Goal: Task Accomplishment & Management: Complete application form

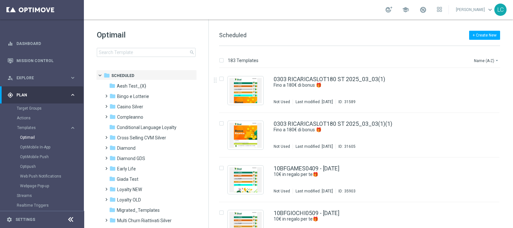
scroll to position [52, 0]
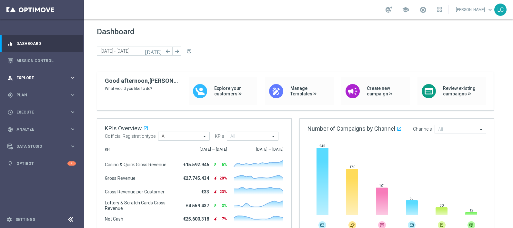
click at [36, 75] on div "person_search Explore" at bounding box center [38, 78] width 62 height 6
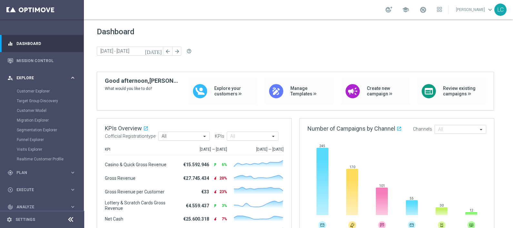
click at [36, 75] on div "person_search Explore" at bounding box center [38, 78] width 62 height 6
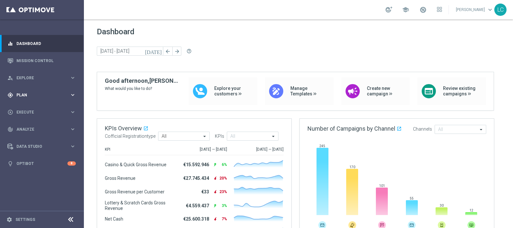
click at [36, 93] on span "Plan" at bounding box center [42, 95] width 53 height 4
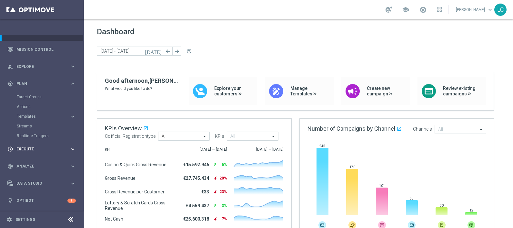
click at [30, 146] on div "play_circle_outline Execute" at bounding box center [38, 149] width 62 height 6
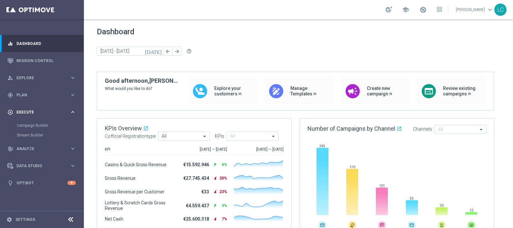
scroll to position [0, 0]
click at [33, 122] on div "Campaign Builder" at bounding box center [50, 125] width 66 height 10
click at [35, 123] on link "Campaign Builder" at bounding box center [42, 125] width 50 height 5
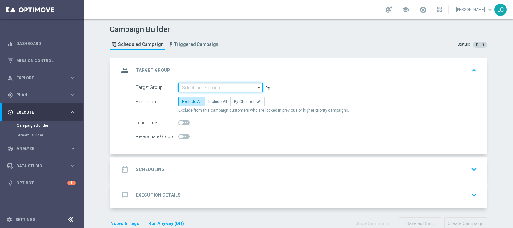
click at [182, 86] on input at bounding box center [220, 87] width 84 height 9
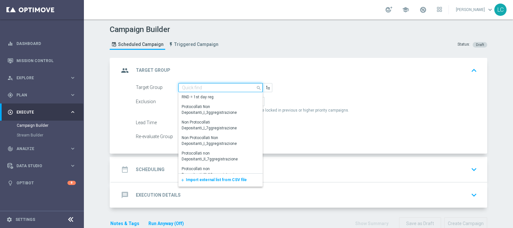
paste input "Active BETTING nosaldo GGR > 0 L3M modeL"
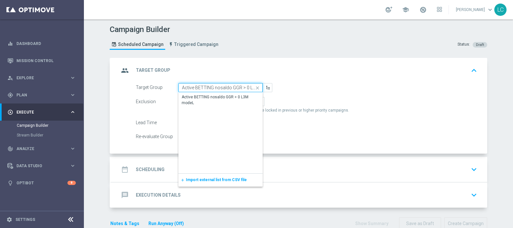
scroll to position [0, 16]
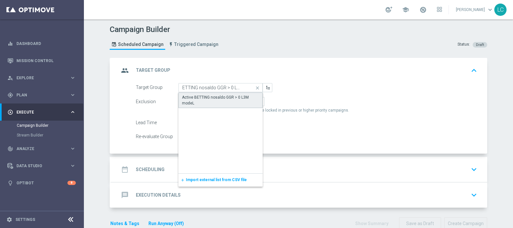
click at [194, 95] on div "Active BETTING nosaldo GGR > 0 L3M modeL" at bounding box center [220, 100] width 77 height 12
type input "Active BETTING nosaldo GGR > 0 L3M modeL"
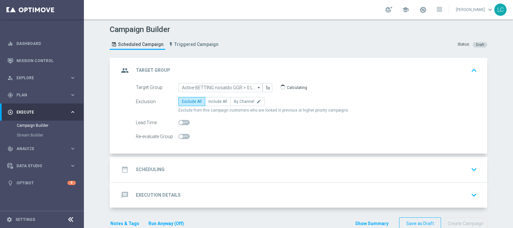
click at [237, 58] on div "group Target Group keyboard_arrow_up" at bounding box center [299, 70] width 376 height 25
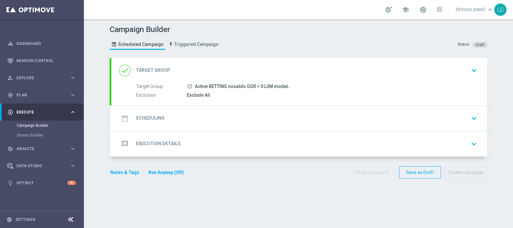
click at [249, 62] on div "done Target Group keyboard_arrow_down" at bounding box center [299, 70] width 376 height 25
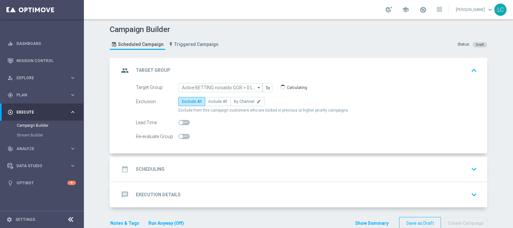
scroll to position [14, 0]
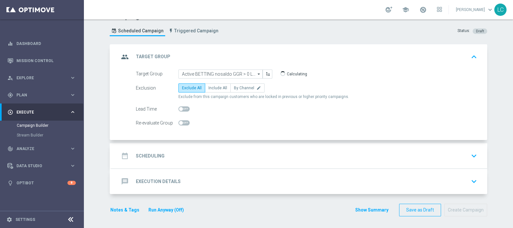
click at [226, 155] on div "date_range Scheduling keyboard_arrow_down" at bounding box center [299, 155] width 361 height 12
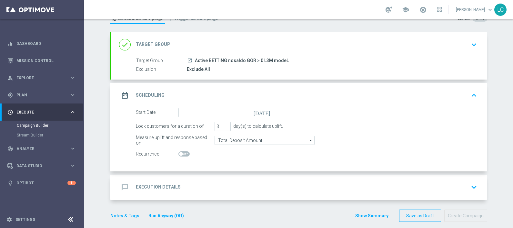
scroll to position [32, 0]
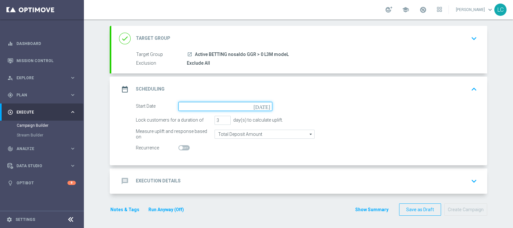
click at [216, 109] on input at bounding box center [225, 106] width 94 height 9
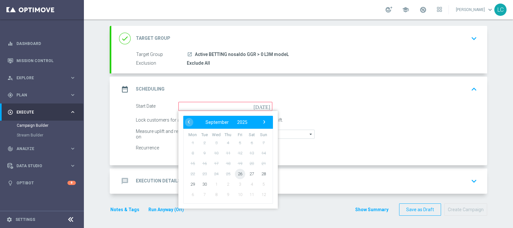
click at [239, 174] on span "26" at bounding box center [240, 173] width 10 height 10
type input "[DATE]"
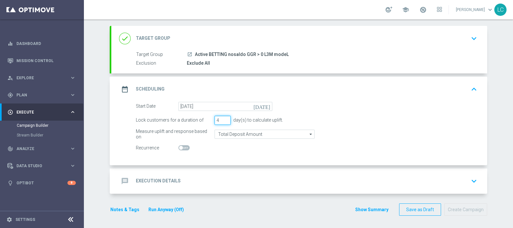
type input "4"
click at [223, 117] on input "4" at bounding box center [223, 120] width 16 height 9
click at [237, 175] on div "message Execution Details keyboard_arrow_down" at bounding box center [299, 181] width 361 height 12
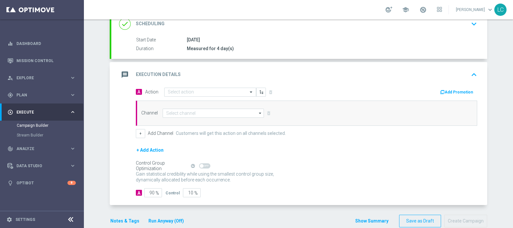
scroll to position [105, 0]
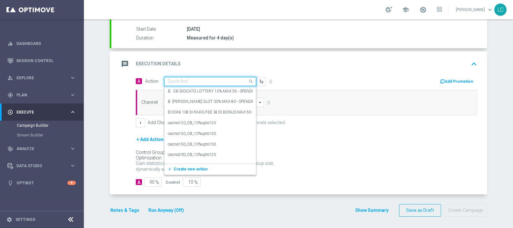
click at [216, 81] on input "text" at bounding box center [204, 81] width 72 height 5
click at [185, 80] on input "text" at bounding box center [204, 81] width 72 height 5
paste input "Deposita almeno 10€ ricevi 1000 sisal point"
type input "Deposita almeno 10€ ricevi 1000 sisal point"
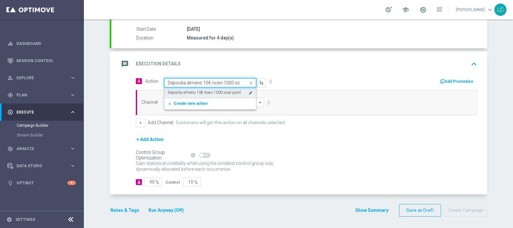
scroll to position [0, 14]
click at [192, 91] on label "Deposita almeno 10€ ricevi 1000 sisal point" at bounding box center [204, 92] width 73 height 5
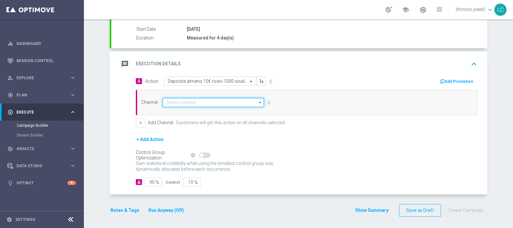
click at [201, 100] on input at bounding box center [213, 102] width 101 height 9
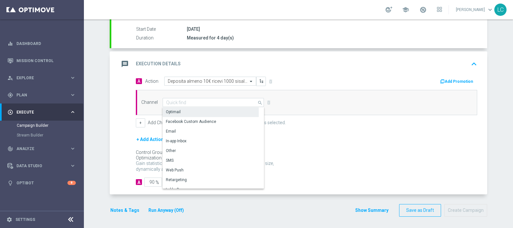
click at [187, 111] on div "Optimail" at bounding box center [211, 111] width 96 height 9
type input "Optimail"
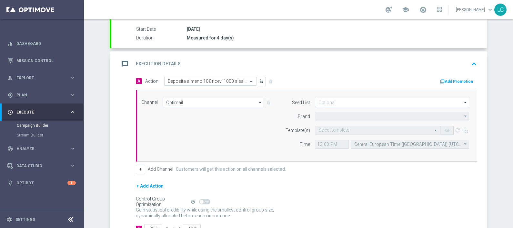
type input "Sisal Marketing"
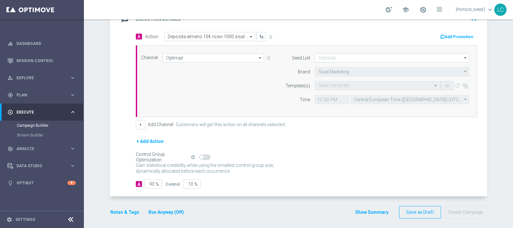
scroll to position [151, 0]
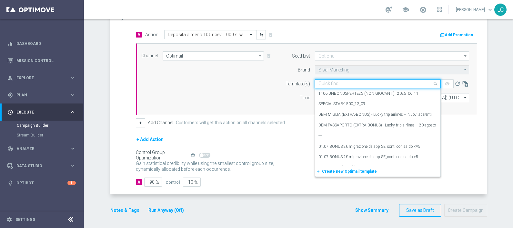
click at [326, 84] on input "text" at bounding box center [372, 83] width 106 height 5
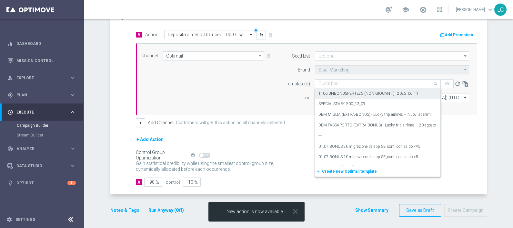
click at [332, 81] on input "text" at bounding box center [372, 83] width 106 height 5
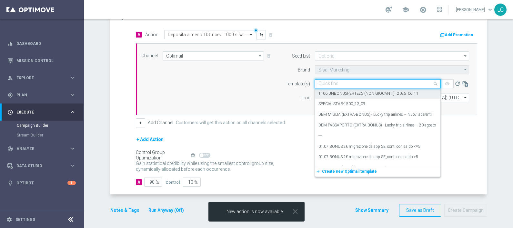
paste input "SPORT10DEP2609"
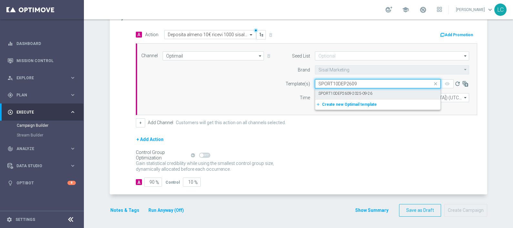
click at [336, 91] on label "SPORT10DEP2609-2025-09-26" at bounding box center [346, 93] width 54 height 5
type input "SPORT10DEP2609"
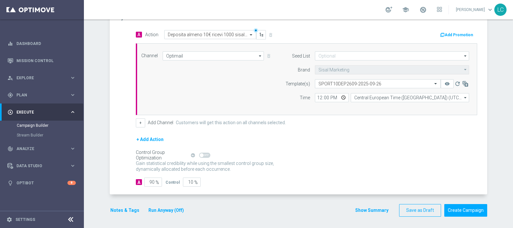
click at [410, 31] on button "Add Promotion" at bounding box center [458, 34] width 36 height 7
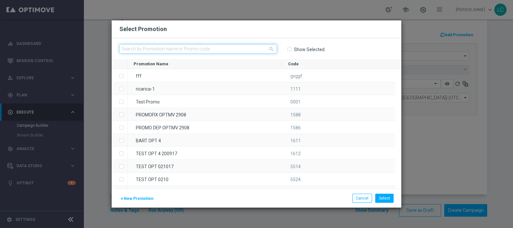
click at [183, 46] on input "text" at bounding box center [198, 48] width 158 height 9
paste input "SPORT10DEP2609"
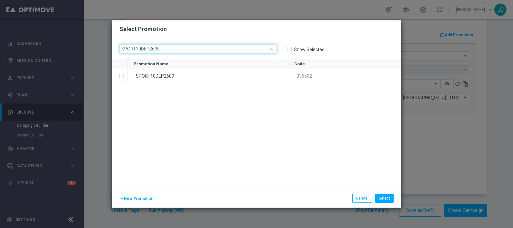
type input "SPORT10DEP2609"
click at [157, 77] on div "SPORT10DEP2609" at bounding box center [208, 75] width 161 height 13
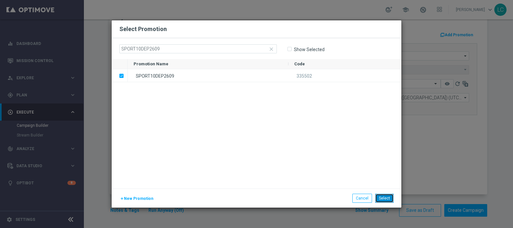
click at [378, 182] on button "Select" at bounding box center [384, 197] width 18 height 9
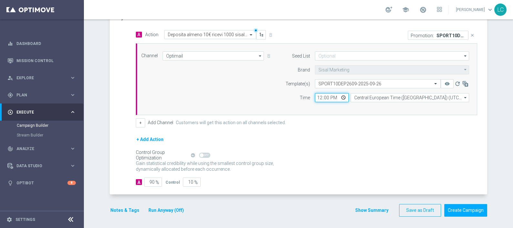
click at [317, 94] on input "12:00" at bounding box center [332, 97] width 34 height 9
type input "17:30"
click at [277, 101] on div "Seed List arrow_drop_down Show Selected 0 of 0" at bounding box center [375, 79] width 197 height 56
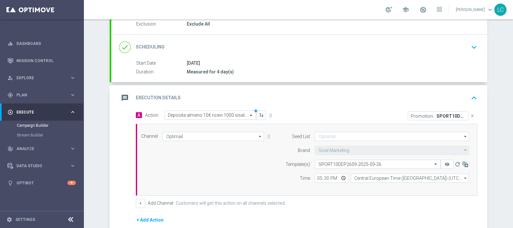
scroll to position [71, 0]
click at [410, 95] on icon "keyboard_arrow_up" at bounding box center [474, 98] width 10 height 10
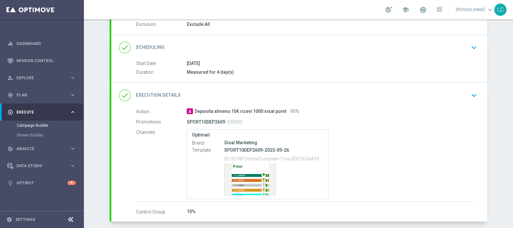
scroll to position [58, 0]
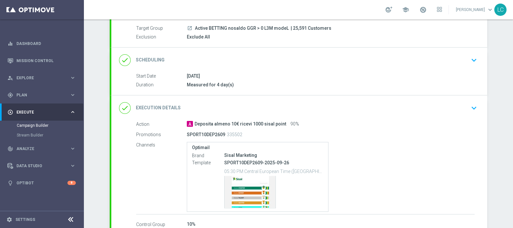
click at [410, 60] on icon "keyboard_arrow_down" at bounding box center [474, 60] width 10 height 10
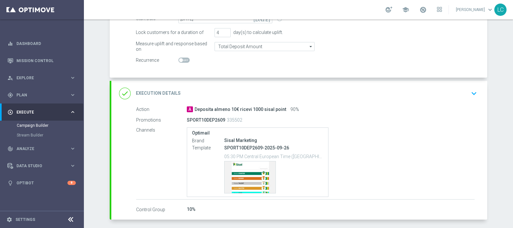
scroll to position [138, 0]
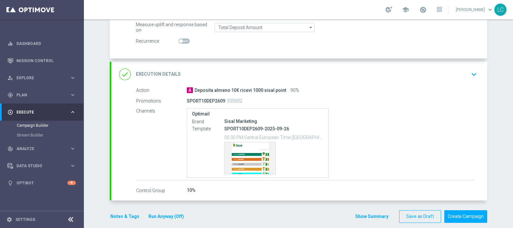
click at [114, 182] on button "Notes & Tags" at bounding box center [125, 216] width 30 height 8
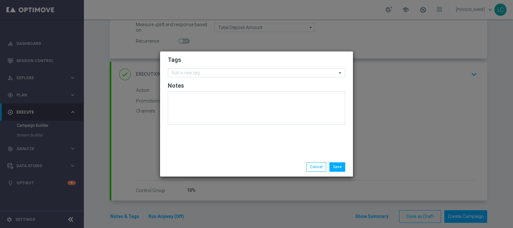
click at [202, 77] on form "Tags Add a new tag Notes" at bounding box center [257, 91] width 178 height 75
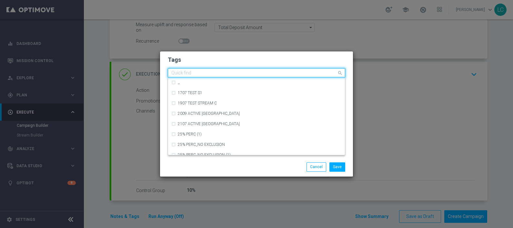
click at [203, 73] on input "text" at bounding box center [254, 72] width 166 height 5
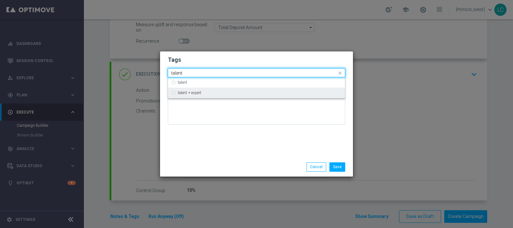
click at [179, 92] on label "talent + expert" at bounding box center [190, 93] width 24 height 4
type input "talent"
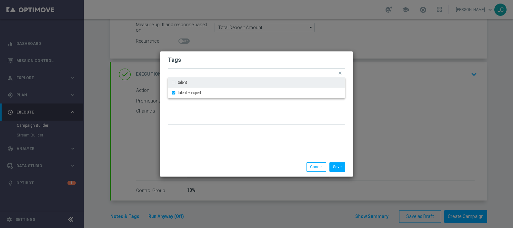
click at [198, 57] on h2 "Tags" at bounding box center [257, 60] width 178 height 8
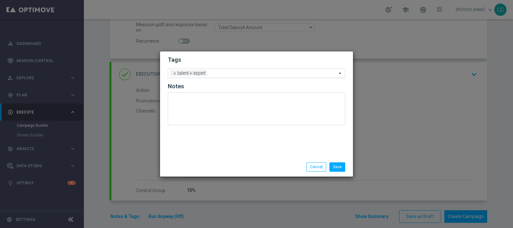
click at [240, 72] on input "text" at bounding box center [273, 73] width 127 height 5
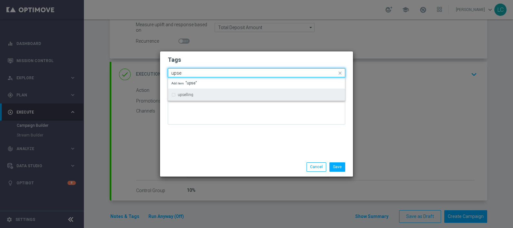
click at [236, 98] on div "upselling" at bounding box center [256, 94] width 170 height 10
type input "upse"
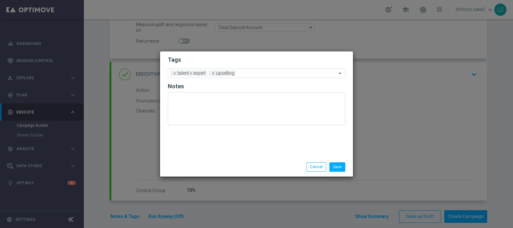
click at [254, 57] on h2 "Tags" at bounding box center [257, 60] width 178 height 8
click at [268, 74] on input "text" at bounding box center [288, 73] width 98 height 5
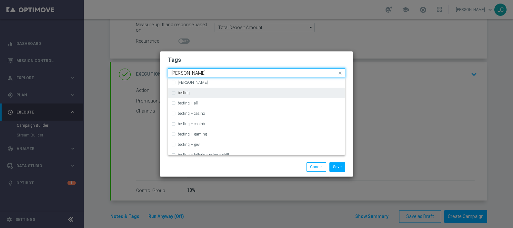
click at [182, 89] on div "betting" at bounding box center [256, 92] width 170 height 10
type input "bettin"
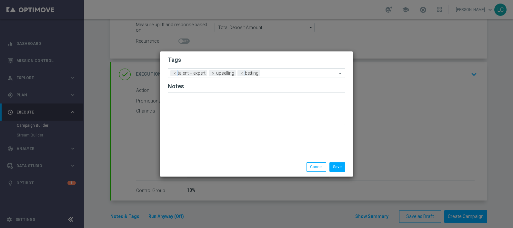
click at [202, 56] on h2 "Tags" at bounding box center [257, 60] width 178 height 8
click at [283, 71] on input "text" at bounding box center [300, 73] width 74 height 5
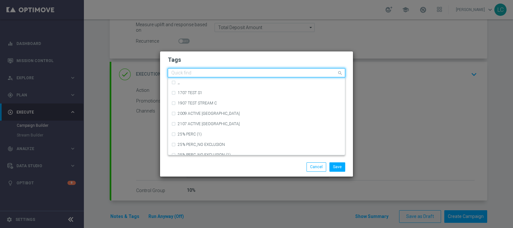
click at [275, 61] on h2 "Tags" at bounding box center [257, 60] width 178 height 8
click at [280, 73] on input "text" at bounding box center [254, 72] width 166 height 5
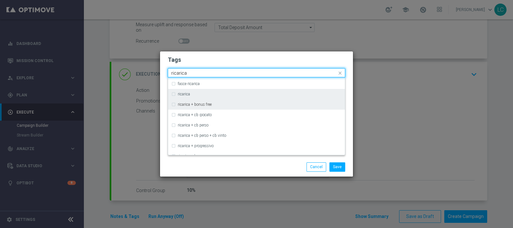
scroll to position [193, 0]
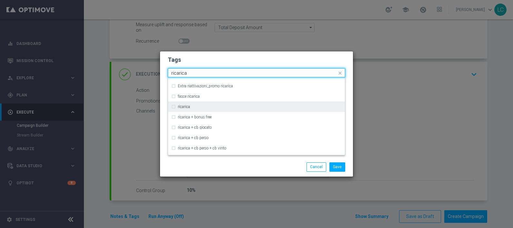
click at [179, 108] on label "ricarica" at bounding box center [184, 107] width 12 height 4
type input "ricarica"
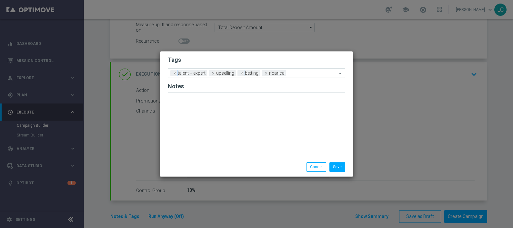
click at [252, 56] on form "Tags Add a new tag × talent + expert × upselling × betting × ricarica Notes" at bounding box center [257, 92] width 178 height 76
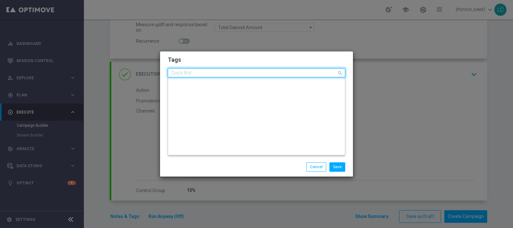
click at [308, 74] on input "text" at bounding box center [254, 72] width 166 height 5
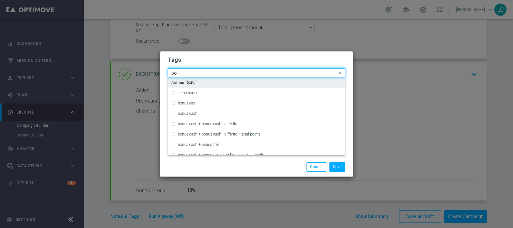
type input "b"
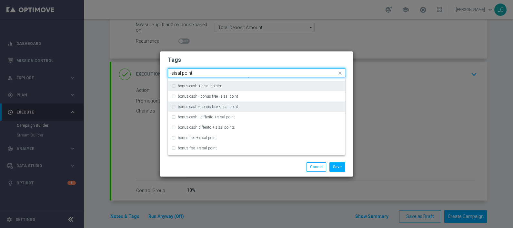
scroll to position [56, 0]
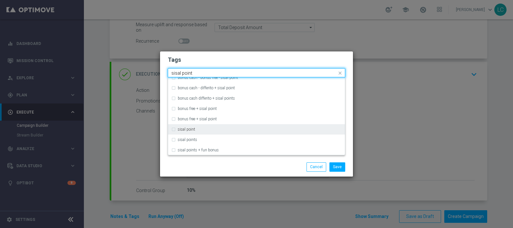
click at [190, 131] on div "sisal point" at bounding box center [256, 129] width 170 height 10
type input "sisal point"
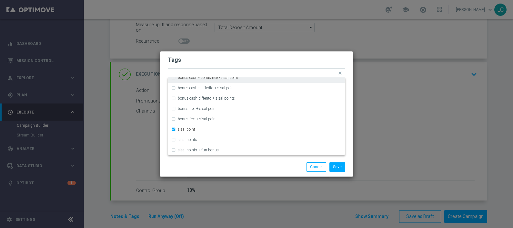
click at [262, 62] on h2 "Tags" at bounding box center [257, 60] width 178 height 8
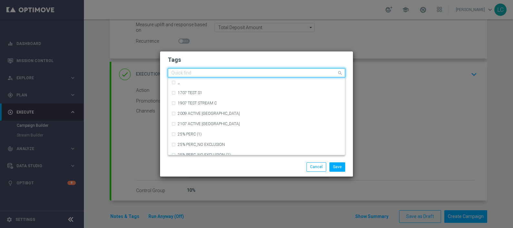
click at [254, 71] on div "Quick find × talent + expert × upselling × betting × ricarica × sisal point" at bounding box center [252, 73] width 169 height 8
click at [256, 55] on form "Tags Quick find × talent + expert × upselling × betting × ricarica × sisal poin…" at bounding box center [257, 91] width 178 height 75
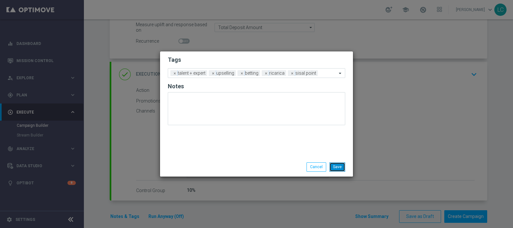
click at [337, 167] on button "Save" at bounding box center [338, 166] width 16 height 9
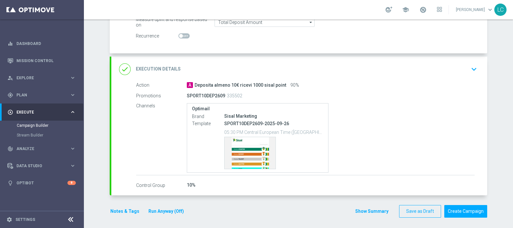
scroll to position [145, 0]
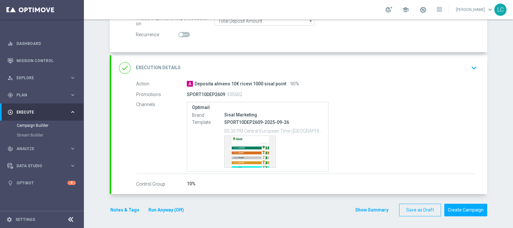
click at [410, 66] on icon "keyboard_arrow_down" at bounding box center [474, 68] width 10 height 10
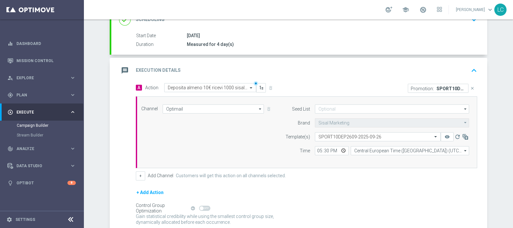
scroll to position [58, 0]
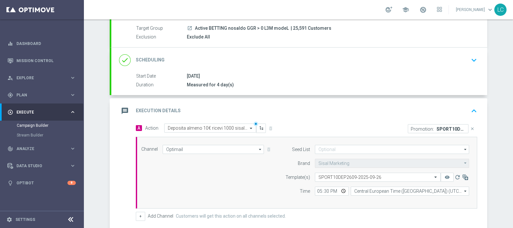
click at [410, 66] on div "done Scheduling keyboard_arrow_down" at bounding box center [299, 59] width 376 height 25
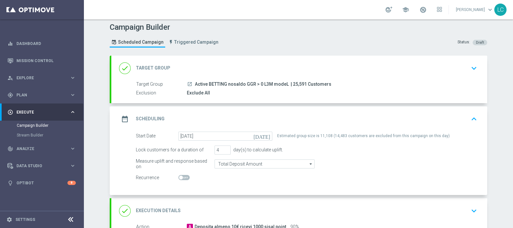
scroll to position [0, 0]
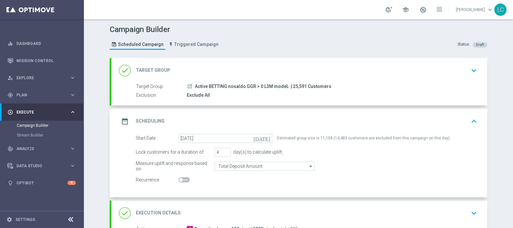
click at [410, 68] on icon "keyboard_arrow_down" at bounding box center [474, 71] width 10 height 10
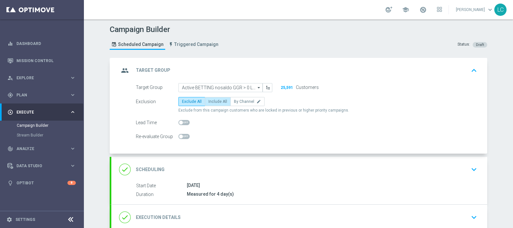
click at [211, 103] on label "Include All" at bounding box center [218, 101] width 26 height 9
click at [211, 103] on input "Include All" at bounding box center [211, 102] width 4 height 4
radio input "true"
click at [218, 99] on span "Include All" at bounding box center [218, 101] width 19 height 5
click at [213, 100] on input "Include All" at bounding box center [211, 102] width 4 height 4
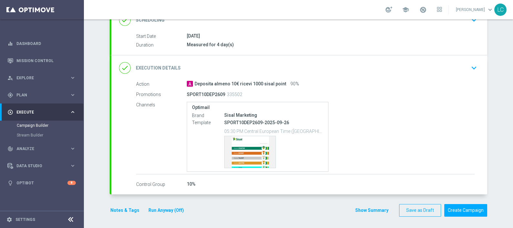
scroll to position [28, 0]
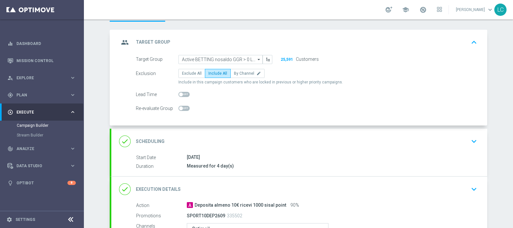
click at [410, 140] on icon "keyboard_arrow_down" at bounding box center [474, 141] width 10 height 10
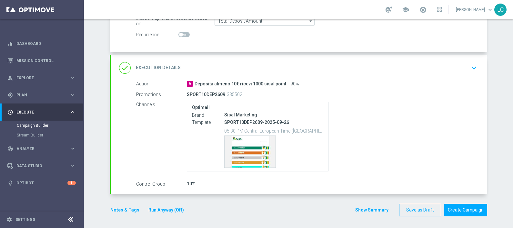
scroll to position [24, 0]
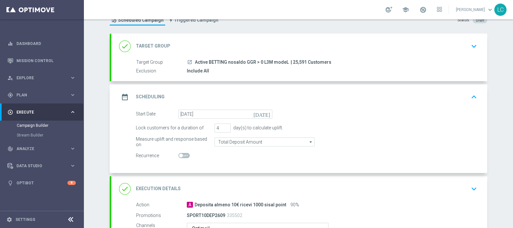
click at [410, 95] on icon "keyboard_arrow_up" at bounding box center [474, 97] width 10 height 10
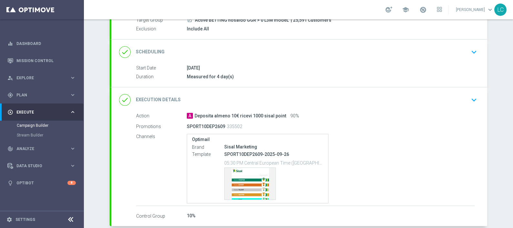
scroll to position [98, 0]
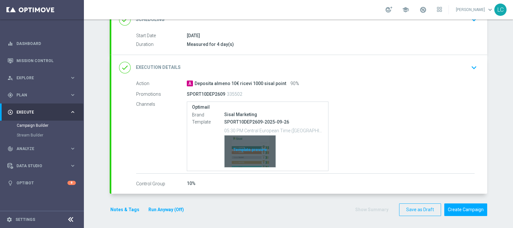
click at [253, 158] on div "Template preview" at bounding box center [250, 151] width 51 height 32
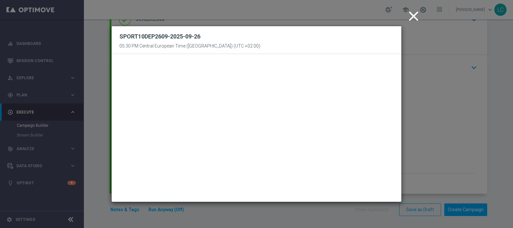
click at [410, 13] on icon "close" at bounding box center [414, 16] width 16 height 16
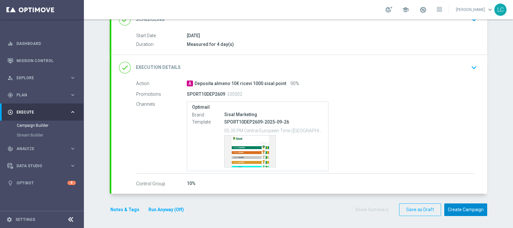
click at [410, 182] on button "Create Campaign" at bounding box center [465, 209] width 43 height 13
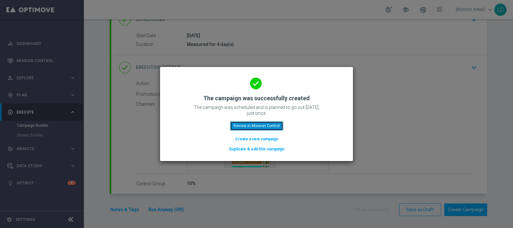
click at [261, 126] on button "Review in Mission Control" at bounding box center [256, 125] width 53 height 9
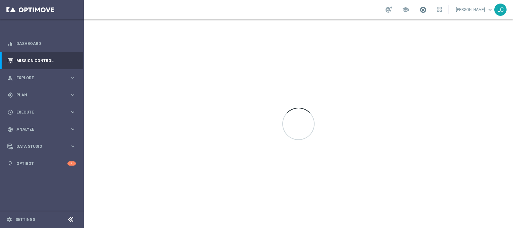
click at [410, 10] on span at bounding box center [423, 9] width 7 height 7
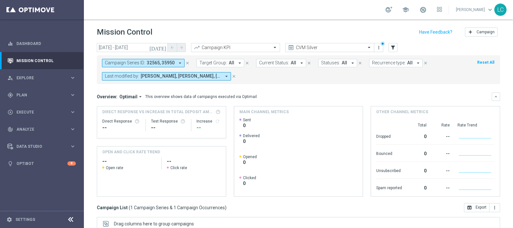
click at [189, 61] on icon "close" at bounding box center [187, 63] width 5 height 5
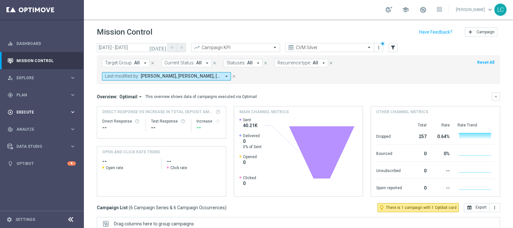
click at [26, 112] on span "Execute" at bounding box center [42, 112] width 53 height 4
click at [28, 128] on div "Campaign Builder" at bounding box center [50, 125] width 66 height 10
click at [30, 123] on link "Campaign Builder" at bounding box center [42, 125] width 50 height 5
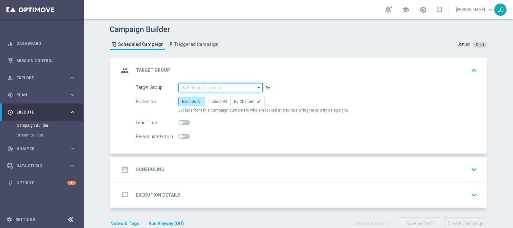
click at [196, 87] on input at bounding box center [220, 87] width 84 height 9
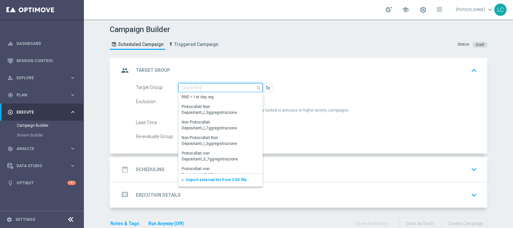
paste input "Active BETTING TOTALI saldo GGR > 0 L3M TOP"
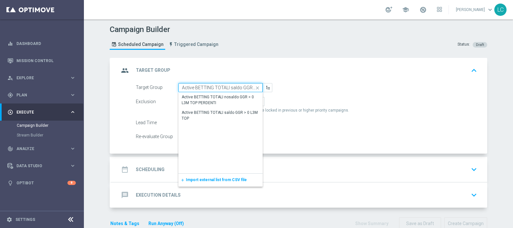
scroll to position [0, 21]
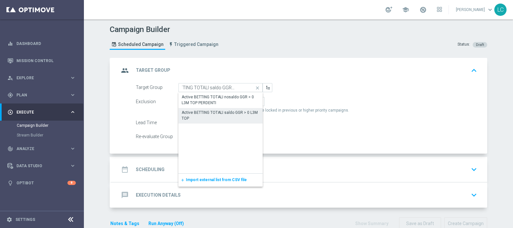
click at [194, 115] on div "Active BETTING TOTALI saldo GGR > 0 L3M TOP" at bounding box center [221, 115] width 78 height 12
type input "Active BETTING TOTALI saldo GGR > 0 L3M TOP"
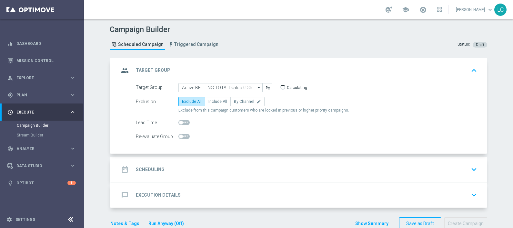
click at [280, 55] on header "Campaign Builder Scheduled Campaign Triggered Campaign Status: Draft" at bounding box center [298, 38] width 429 height 38
click at [232, 161] on div "date_range Scheduling keyboard_arrow_down" at bounding box center [299, 169] width 376 height 25
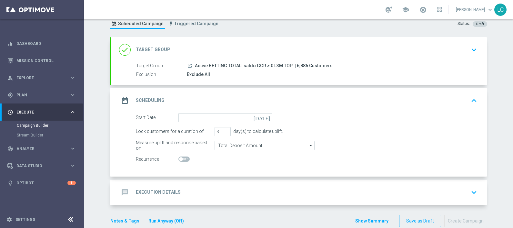
scroll to position [32, 0]
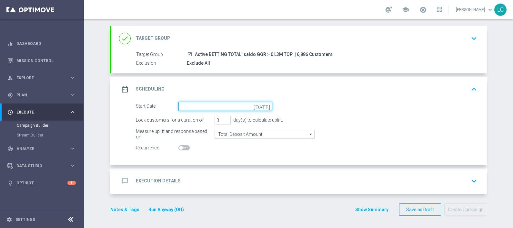
click at [210, 108] on input at bounding box center [225, 106] width 94 height 9
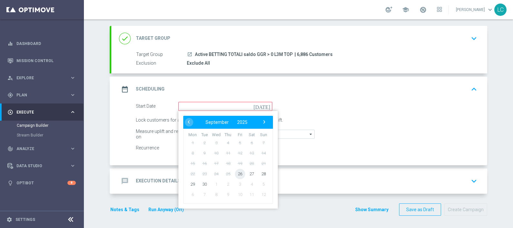
click at [235, 172] on span "26" at bounding box center [240, 173] width 10 height 10
type input "[DATE]"
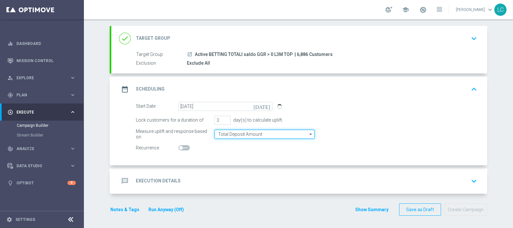
click at [242, 136] on input "Total Deposit Amount" at bounding box center [265, 133] width 100 height 9
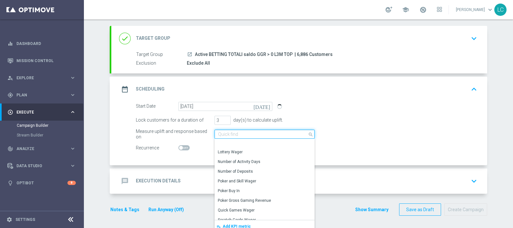
scroll to position [158, 0]
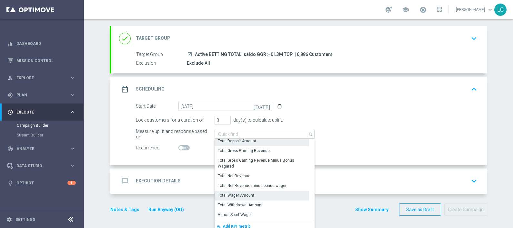
click at [240, 182] on div "Total Wager Amount" at bounding box center [236, 195] width 36 height 6
type input "Total Wager Amount"
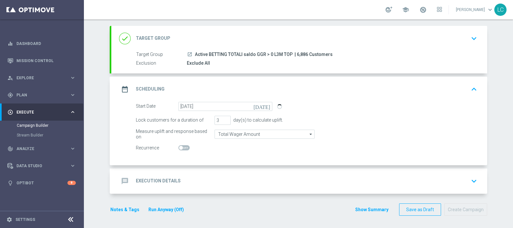
click at [243, 180] on div "message Execution Details keyboard_arrow_down" at bounding box center [299, 181] width 361 height 12
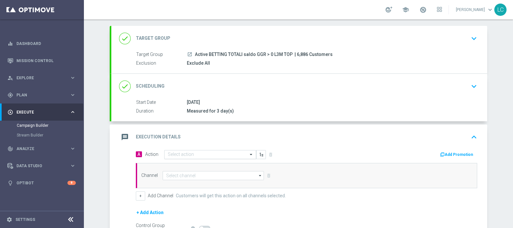
click at [205, 156] on input "text" at bounding box center [204, 154] width 72 height 5
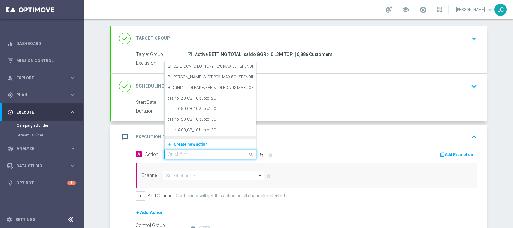
click at [189, 153] on input "text" at bounding box center [204, 154] width 72 height 5
paste input "Gioca almeno 10€ quota e legatura 4 per cb perso 20% fino a 20€ quota e legatur…"
type input "Gioca almeno 10€ quota e legatura 4 per cb perso 20% fino a 20€ quota e legatur…"
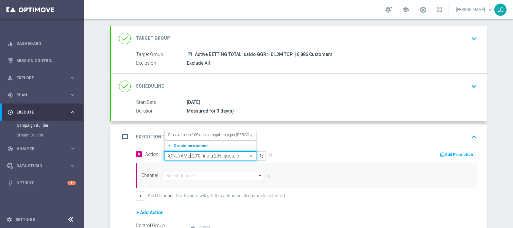
click at [186, 144] on span "Create new action" at bounding box center [191, 145] width 34 height 5
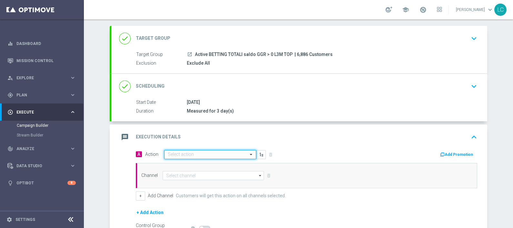
scroll to position [0, 0]
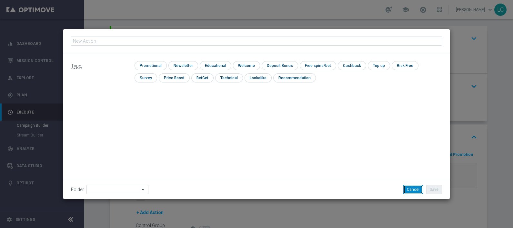
click at [410, 182] on button "Cancel" at bounding box center [413, 189] width 20 height 9
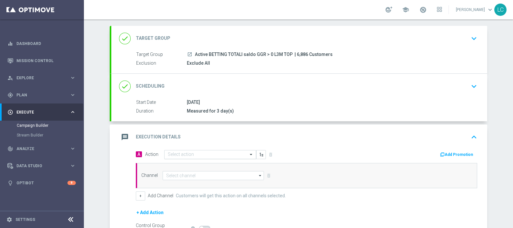
click at [212, 154] on input "text" at bounding box center [204, 154] width 72 height 5
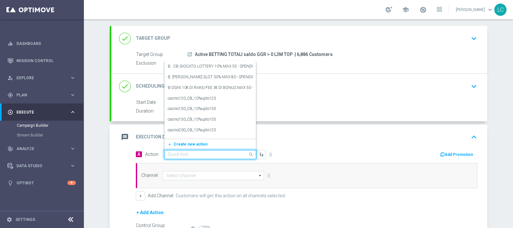
paste input "Gioca almeno 10€ quota e legatura 4 per cb perso 20% fino a 20€ quota e legatur…"
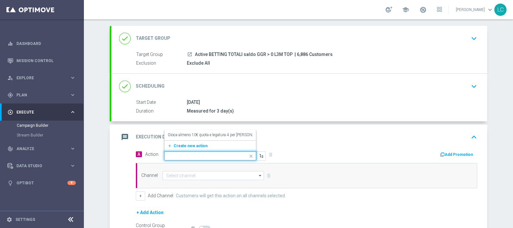
type input "Gioca almeno 10€ quota e legatura 4 per cb perso 20% fino a 20€ quota e legatur…"
click at [221, 134] on label "Gioca almeno 10€ quota e legatura 4 per cb perso 20% fino a 20€ quota e legatur…" at bounding box center [246, 134] width 156 height 5
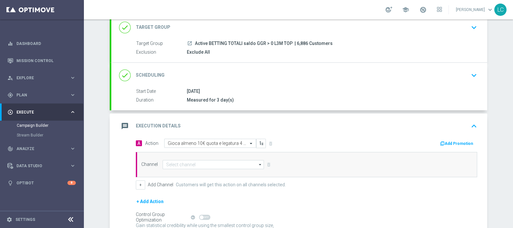
scroll to position [72, 0]
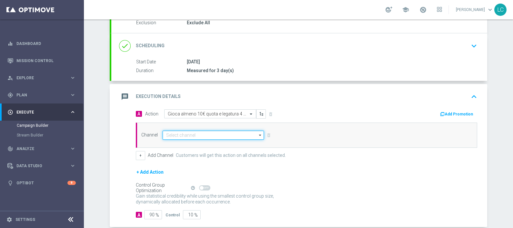
click at [190, 136] on input at bounding box center [213, 134] width 101 height 9
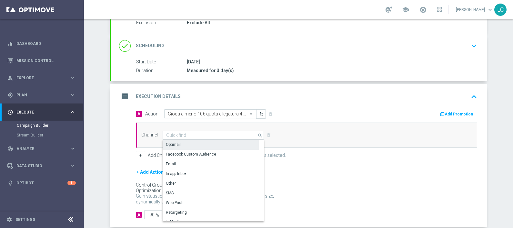
click at [186, 146] on div "Optimail" at bounding box center [211, 144] width 96 height 9
type input "Optimail"
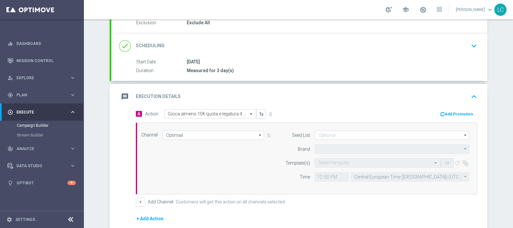
type input "Sisal Marketing"
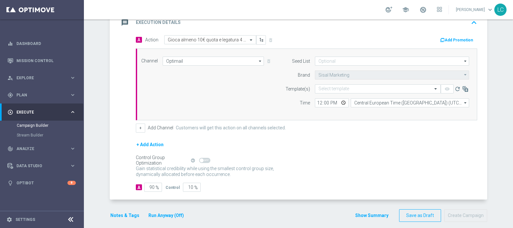
scroll to position [151, 0]
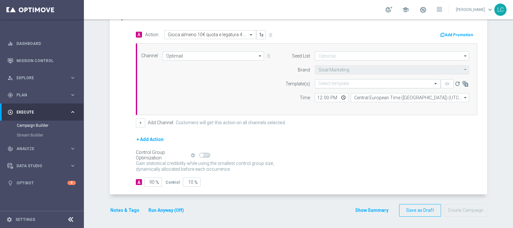
click at [338, 83] on input "text" at bounding box center [372, 83] width 106 height 5
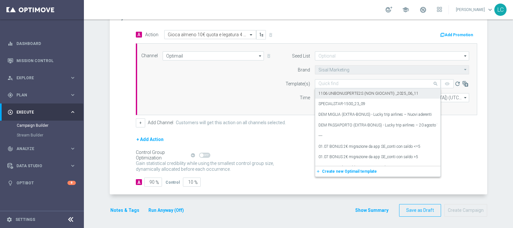
click at [337, 79] on div "Quick find" at bounding box center [378, 83] width 126 height 9
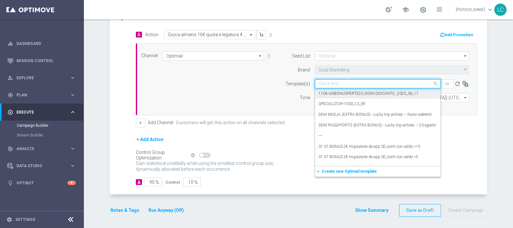
paste input "SPORT2609"
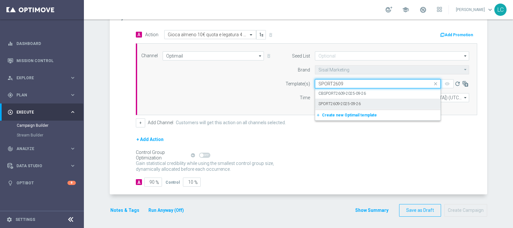
click at [339, 103] on label "SPORT2609-2025-09-26" at bounding box center [340, 103] width 42 height 5
type input "SPORT2609"
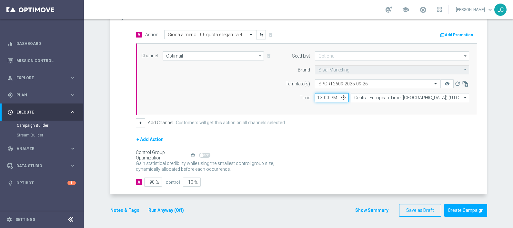
click at [315, 97] on input "12:00" at bounding box center [332, 97] width 34 height 9
type input "17:00"
click at [410, 32] on button "Add Promotion" at bounding box center [458, 34] width 36 height 7
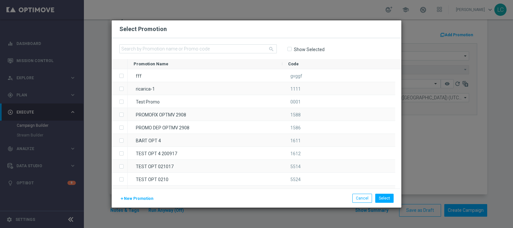
click at [155, 43] on div "search Show Selected" at bounding box center [257, 48] width 290 height 21
click at [154, 48] on input "text" at bounding box center [198, 48] width 158 height 9
paste input "SPORT2609"
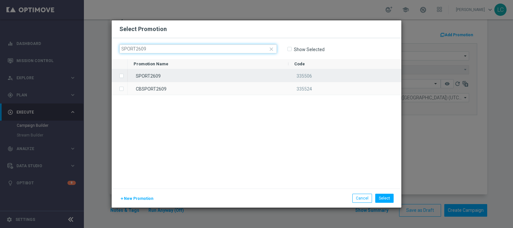
type input "SPORT2609"
click at [126, 76] on label "Press SPACE to select this row." at bounding box center [127, 76] width 2 height 6
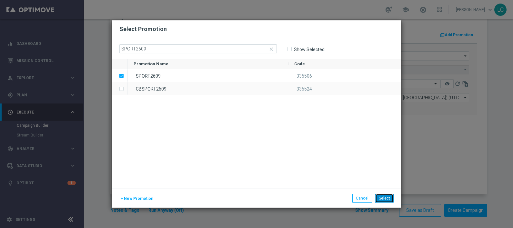
click at [379, 182] on button "Select" at bounding box center [384, 197] width 18 height 9
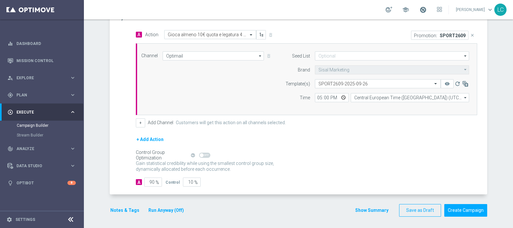
click at [410, 9] on span at bounding box center [423, 9] width 7 height 7
click at [239, 79] on div "Channel Optimail Optimail arrow_drop_down Drag here to set row groups Drag here…" at bounding box center [306, 79] width 338 height 56
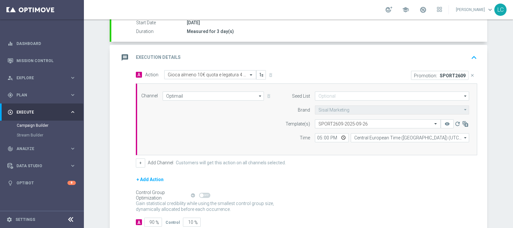
click at [410, 53] on icon "keyboard_arrow_up" at bounding box center [474, 58] width 10 height 10
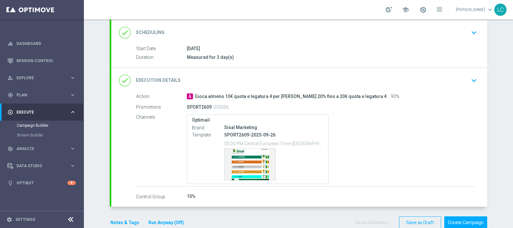
scroll to position [67, 0]
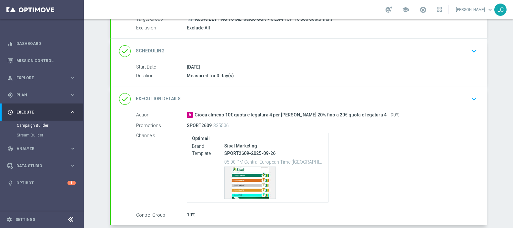
click at [410, 50] on icon "keyboard_arrow_down" at bounding box center [474, 51] width 10 height 10
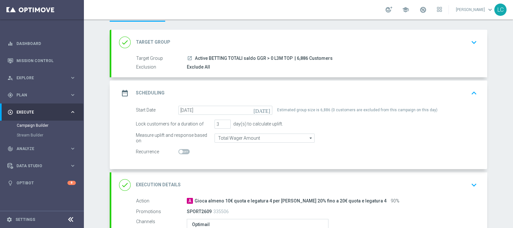
scroll to position [40, 0]
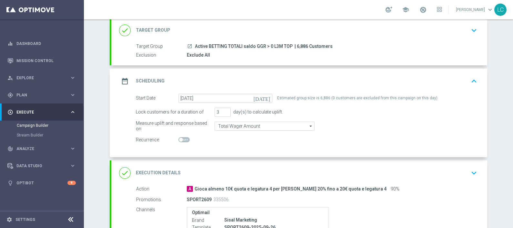
click at [410, 80] on icon "keyboard_arrow_up" at bounding box center [474, 81] width 10 height 10
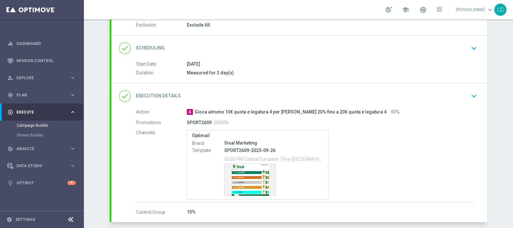
scroll to position [98, 0]
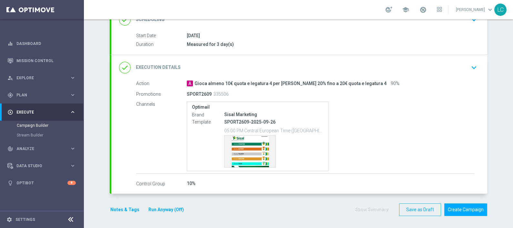
click at [115, 182] on button "Notes & Tags" at bounding box center [125, 209] width 30 height 8
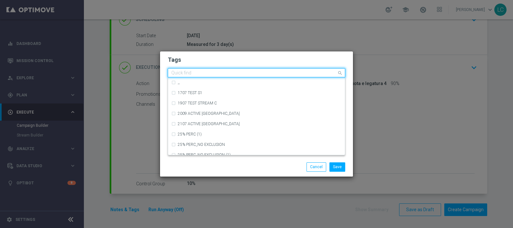
click at [214, 73] on input "text" at bounding box center [254, 72] width 166 height 5
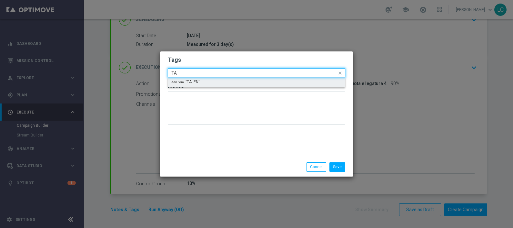
type input "T"
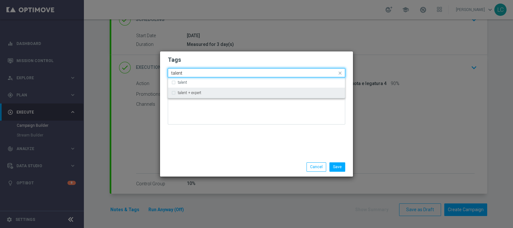
click at [198, 92] on label "talent + expert" at bounding box center [190, 93] width 24 height 4
type input "talent"
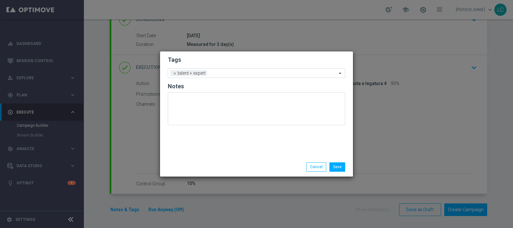
drag, startPoint x: 202, startPoint y: 57, endPoint x: 206, endPoint y: 62, distance: 6.7
click at [202, 57] on h2 "Tags" at bounding box center [257, 60] width 178 height 8
click at [221, 72] on input "text" at bounding box center [273, 73] width 127 height 5
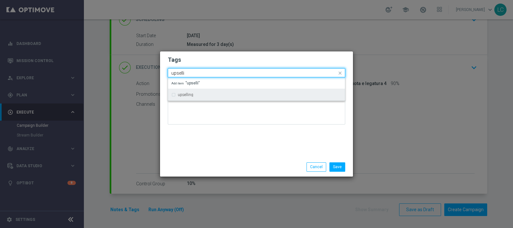
click at [193, 93] on label "upselling" at bounding box center [185, 95] width 15 height 4
type input "upselli"
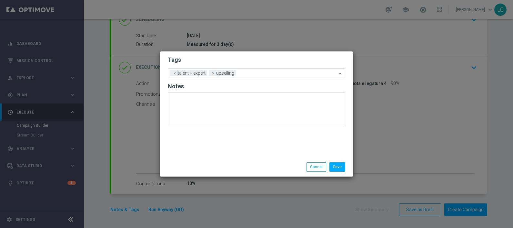
click at [232, 58] on h2 "Tags" at bounding box center [257, 60] width 178 height 8
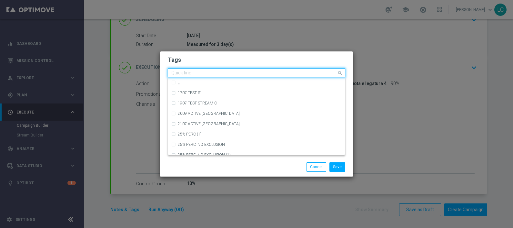
click at [260, 73] on input "text" at bounding box center [254, 72] width 166 height 5
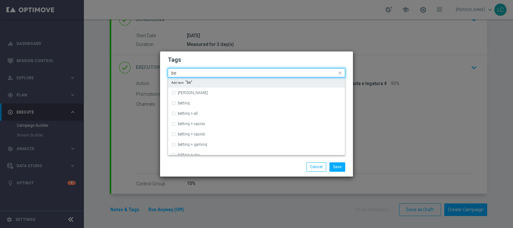
type input "b"
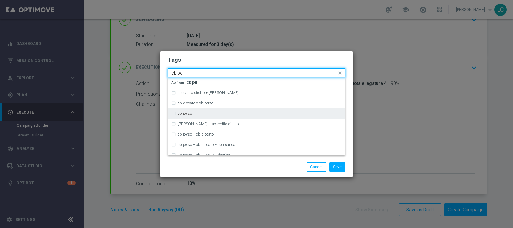
click at [201, 110] on div "cb perso" at bounding box center [256, 113] width 170 height 10
type input "cb per"
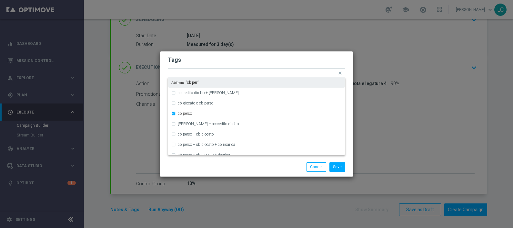
click at [236, 61] on h2 "Tags" at bounding box center [257, 60] width 178 height 8
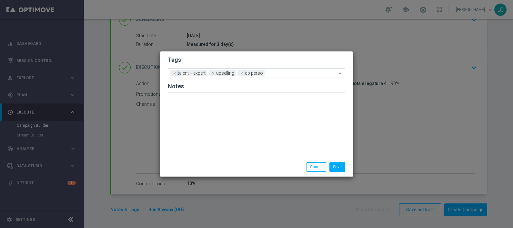
click at [281, 73] on input "text" at bounding box center [302, 73] width 70 height 5
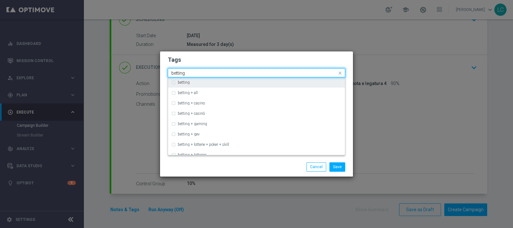
click at [278, 82] on div "betting" at bounding box center [260, 82] width 164 height 4
type input "betting"
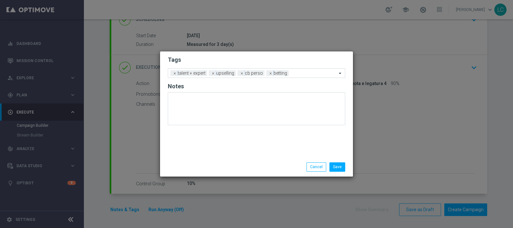
click at [290, 47] on modal-container "Tags Add a new tag × talent + expert × upselling × cb perso × betting Notes Sav…" at bounding box center [256, 114] width 513 height 228
click at [300, 76] on input "text" at bounding box center [314, 73] width 46 height 5
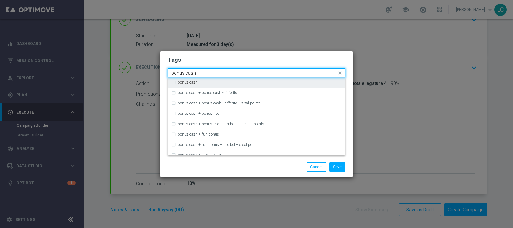
click at [269, 81] on div "bonus cash" at bounding box center [260, 82] width 164 height 4
type input "bonus cash"
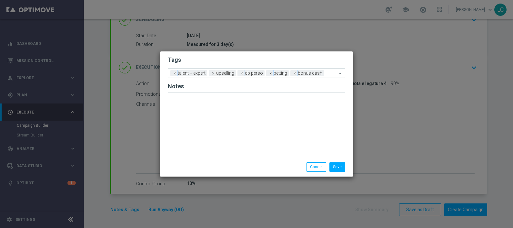
click at [296, 58] on h2 "Tags" at bounding box center [257, 60] width 178 height 8
click at [340, 170] on button "Save" at bounding box center [338, 166] width 16 height 9
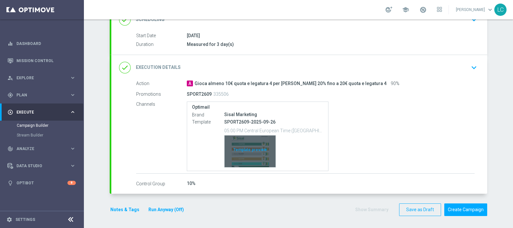
click at [251, 144] on div "Template preview" at bounding box center [250, 151] width 51 height 32
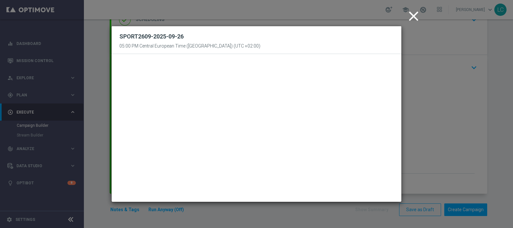
click at [403, 13] on modal-container "close SPORT2609-2025-09-26 05:00 PM Central European Time (Berlin) (UTC +02:00)" at bounding box center [256, 114] width 513 height 228
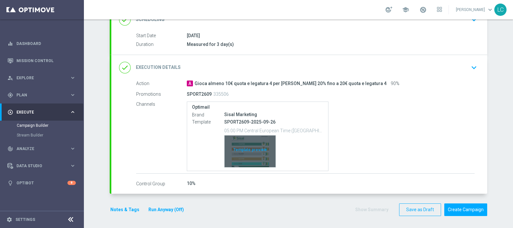
click at [245, 156] on div "Template preview" at bounding box center [250, 151] width 51 height 32
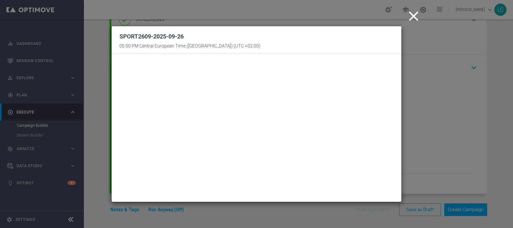
click at [410, 16] on icon "close" at bounding box center [414, 16] width 16 height 16
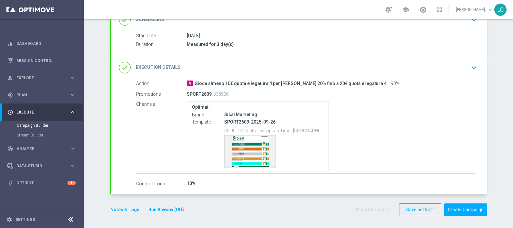
click at [116, 182] on button "Notes & Tags" at bounding box center [125, 209] width 30 height 8
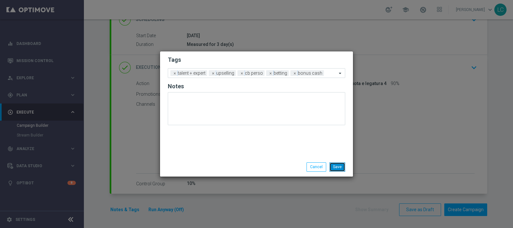
click at [341, 165] on button "Save" at bounding box center [338, 166] width 16 height 9
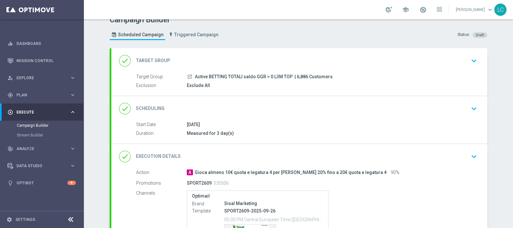
scroll to position [0, 0]
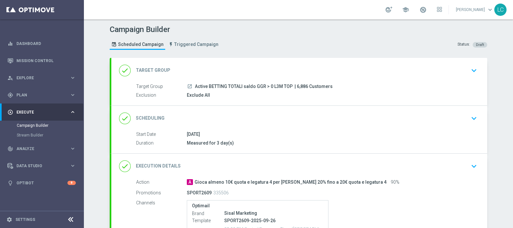
click at [410, 117] on button "keyboard_arrow_down" at bounding box center [474, 118] width 11 height 12
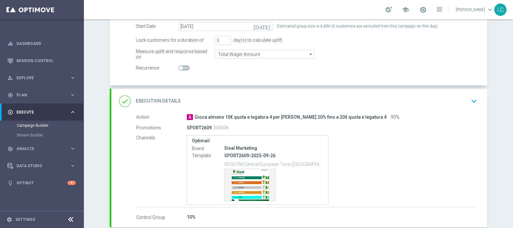
scroll to position [145, 0]
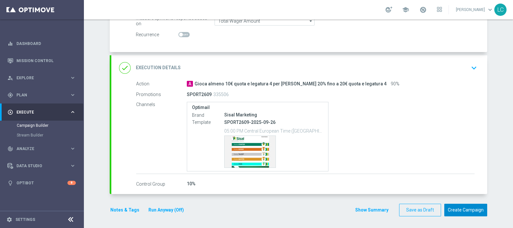
click at [410, 182] on button "Create Campaign" at bounding box center [465, 209] width 43 height 13
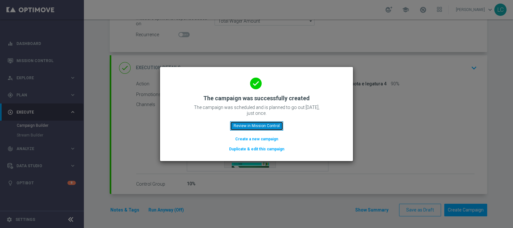
click at [260, 125] on button "Review in Mission Control" at bounding box center [256, 125] width 53 height 9
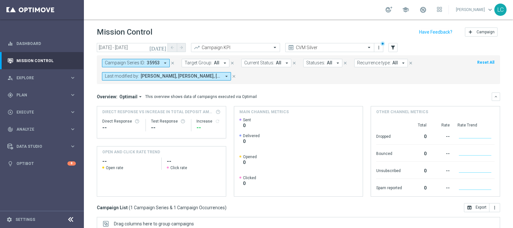
drag, startPoint x: 262, startPoint y: 98, endPoint x: 258, endPoint y: 104, distance: 7.3
click at [258, 104] on div "today 26 Sep 2025 - 26 Sep 2025 arrow_back arrow_forward Campaign KPI trending_…" at bounding box center [298, 132] width 429 height 179
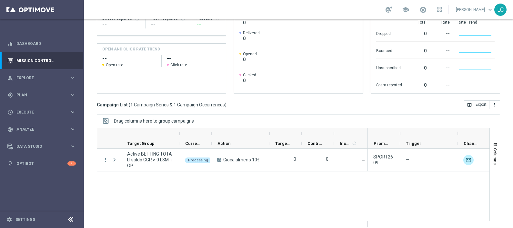
scroll to position [108, 0]
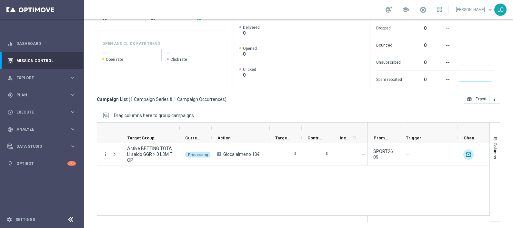
click at [284, 106] on div "today 26 Sep 2025 - 26 Sep 2025 arrow_back arrow_forward Campaign KPI trending_…" at bounding box center [298, 24] width 429 height 179
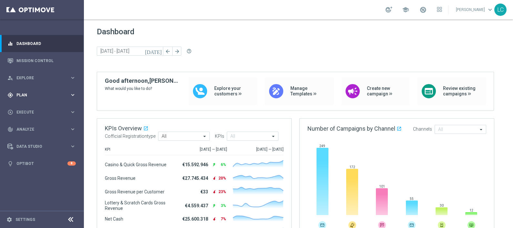
click at [31, 93] on span "Plan" at bounding box center [42, 95] width 53 height 4
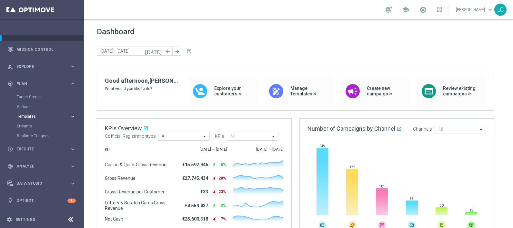
click at [25, 117] on span "Templates" at bounding box center [40, 116] width 46 height 4
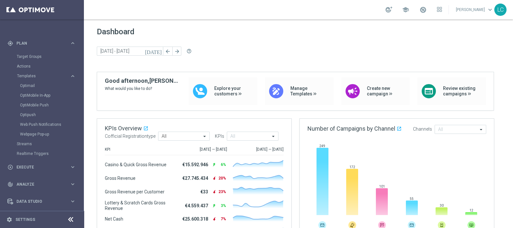
scroll to position [69, 0]
click at [34, 68] on link "Optimail" at bounding box center [43, 68] width 47 height 5
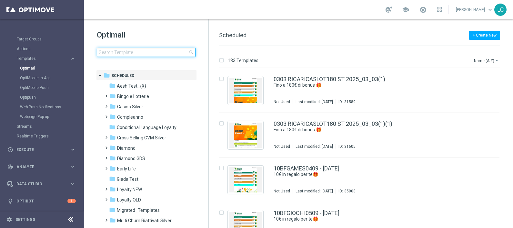
click at [132, 50] on input at bounding box center [146, 52] width 99 height 9
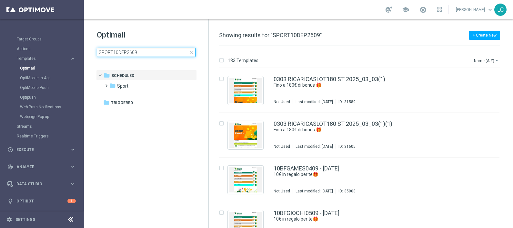
type input "SPORT10DEP2609"
click at [155, 31] on h1 "Optimail" at bounding box center [146, 35] width 99 height 10
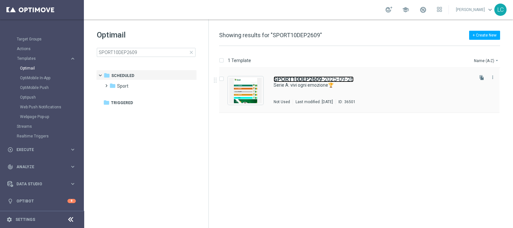
click at [291, 78] on b "SPORT10DEP2609" at bounding box center [298, 79] width 48 height 7
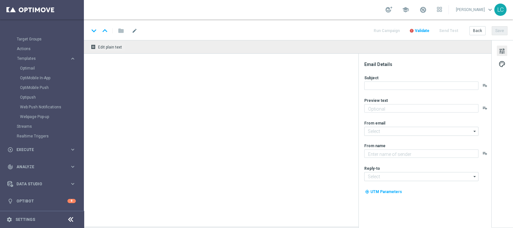
type textarea "Scopri la promozione🎁"
type input "newsletter@comunicazioni.sisal.it"
type textarea "Sisal"
type input "info@sisal.it"
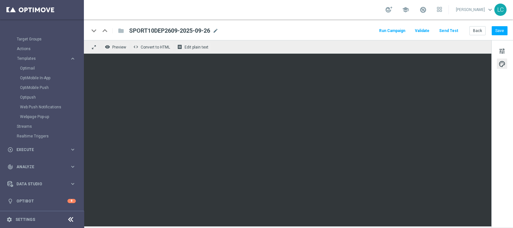
click at [510, 99] on div "tune palette" at bounding box center [503, 133] width 22 height 187
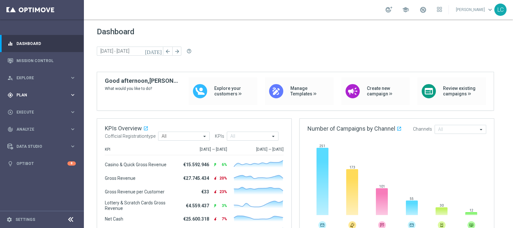
click at [19, 90] on div "gps_fixed Plan keyboard_arrow_right" at bounding box center [41, 94] width 83 height 17
click at [25, 126] on span "Templates" at bounding box center [40, 128] width 46 height 4
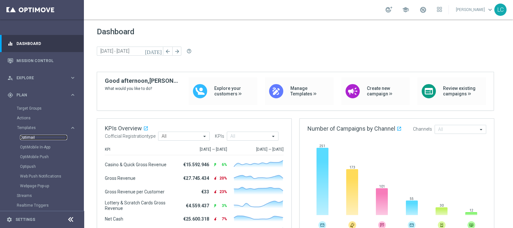
click at [30, 137] on link "Optimail" at bounding box center [43, 137] width 47 height 5
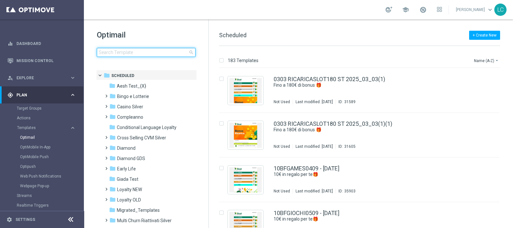
click at [120, 53] on input at bounding box center [146, 52] width 99 height 9
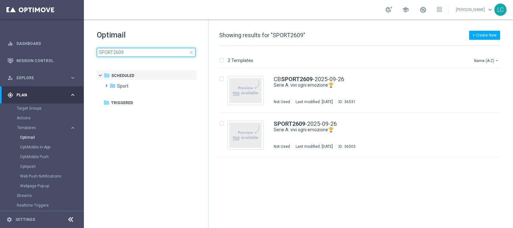
type input "SPORT2609"
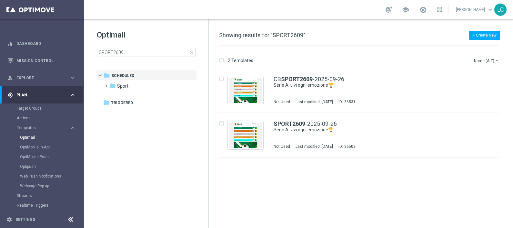
click at [144, 21] on div "Optimail SPORT2609 close folder 1 Folder folder Scheduled more_vert folder Spor…" at bounding box center [146, 59] width 125 height 80
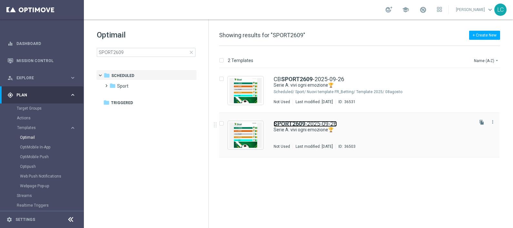
click at [297, 125] on b "SPORT2609" at bounding box center [290, 123] width 32 height 7
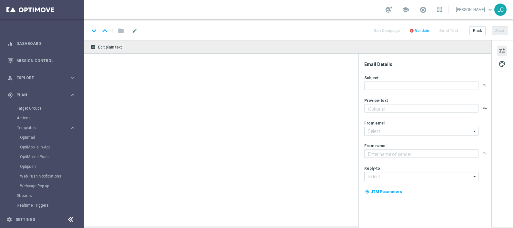
type textarea "fino a 20€ di Bonus🎁"
type input "newsletter@comunicazioni.sisal.it"
type textarea "Sisal"
type input "info@sisal.it"
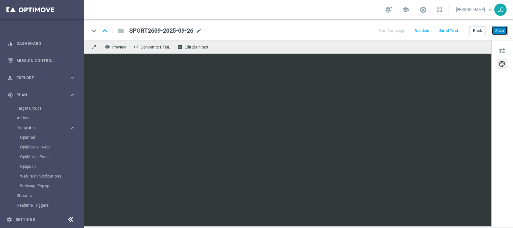
click at [499, 29] on button "Save" at bounding box center [500, 30] width 16 height 9
click at [500, 31] on button "Save" at bounding box center [500, 30] width 16 height 9
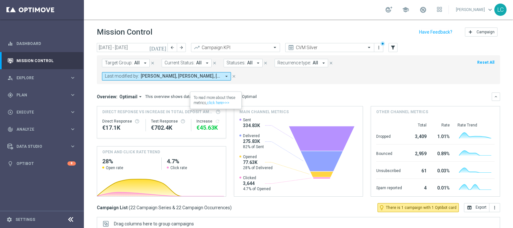
click at [138, 61] on span "All" at bounding box center [136, 62] width 5 height 5
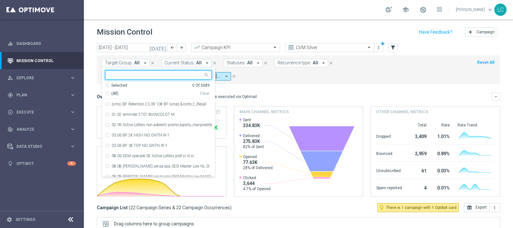
click at [172, 70] on div at bounding box center [158, 74] width 107 height 9
paste input "Active BETTING TOTALI saldo GGR > 0 L3M TOP"
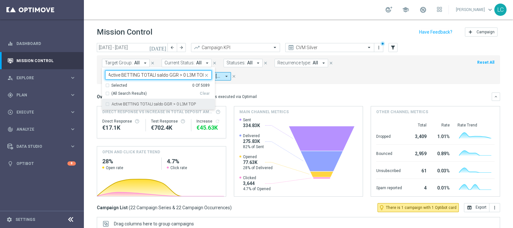
click at [173, 103] on label "Active BETTING TOTALI saldo GGR > 0 L3M TOP" at bounding box center [154, 104] width 84 height 4
type input "Active BETTING TOTALI saldo GGR > 0 L3M TOP"
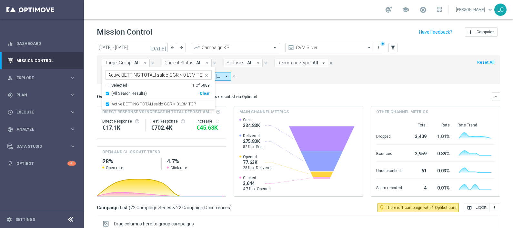
scroll to position [0, 0]
click at [286, 94] on div "Overview: Optimail arrow_drop_down This overview shows data of campaigns execut…" at bounding box center [294, 97] width 395 height 6
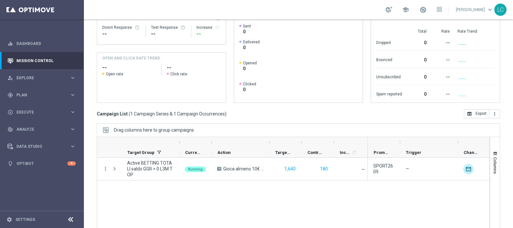
scroll to position [108, 0]
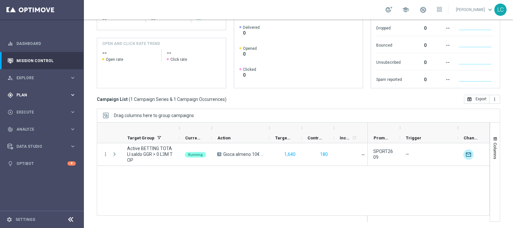
click at [66, 94] on span "Plan" at bounding box center [42, 95] width 53 height 4
click at [34, 109] on link "Target Groups" at bounding box center [42, 108] width 50 height 5
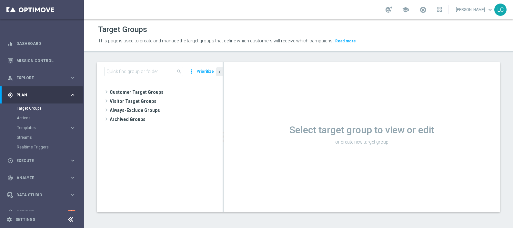
click at [153, 78] on div "search more_vert Prioritize" at bounding box center [160, 71] width 126 height 19
click at [155, 72] on input at bounding box center [144, 71] width 79 height 9
paste input "Active BETTING TOTALI saldo GGR > 0 L3M TOP"
type input "Active BETTING TOTALI saldo GGR > 0 L3M TOP"
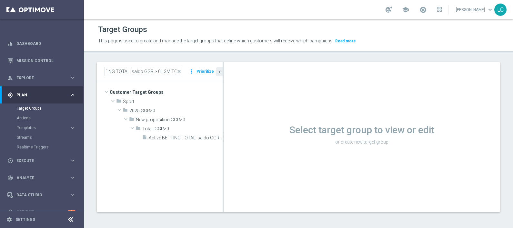
click at [175, 53] on div "Target Groups This page is used to create and manage the target groups that def…" at bounding box center [298, 123] width 429 height 208
click at [177, 137] on span "Active BETTING TOTALI saldo GGR > 0 L3M TOP" at bounding box center [178, 137] width 59 height 5
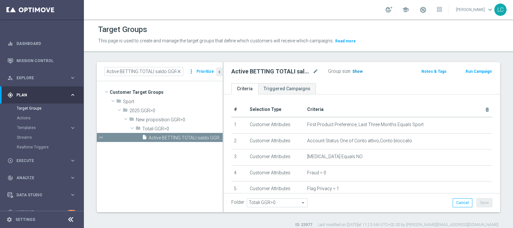
click at [355, 69] on span "Show" at bounding box center [357, 71] width 10 height 5
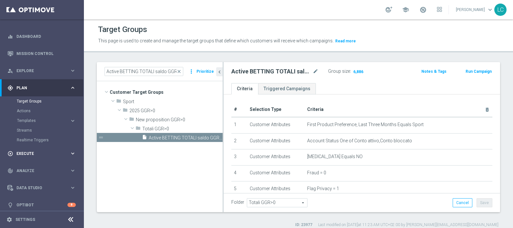
scroll to position [11, 0]
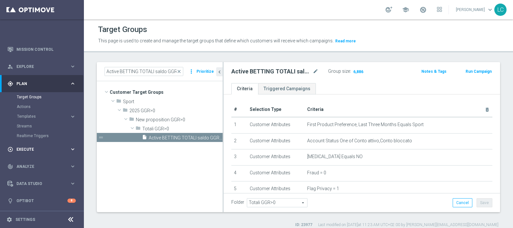
click at [31, 154] on div "play_circle_outline Execute keyboard_arrow_right" at bounding box center [41, 148] width 83 height 17
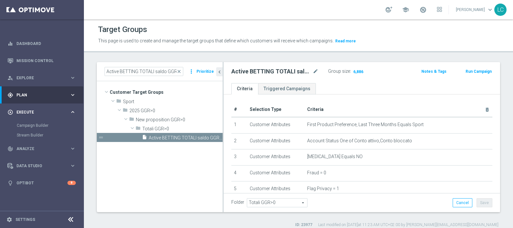
scroll to position [0, 0]
click at [30, 124] on link "Campaign Builder" at bounding box center [42, 125] width 50 height 5
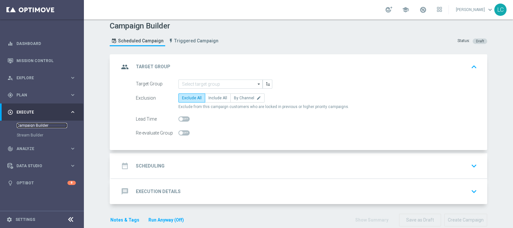
scroll to position [14, 0]
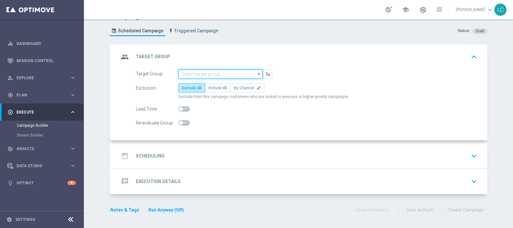
click at [190, 71] on input at bounding box center [220, 73] width 84 height 9
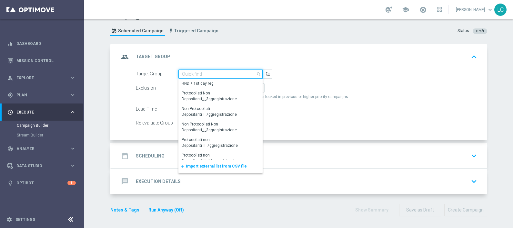
paste input "Active BETTING TOTALI saldo GGR > 0 L3M BOTTOM"
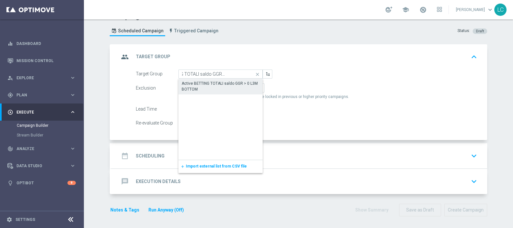
click at [203, 85] on div "Active BETTING TOTALI saldo GGR > 0 L3M BOTTOM" at bounding box center [221, 86] width 78 height 12
type input "Active BETTING TOTALI saldo GGR > 0 L3M BOTTOM"
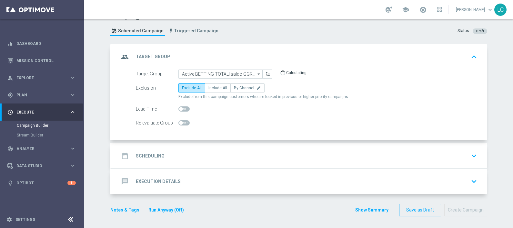
click at [248, 50] on div "group Target Group keyboard_arrow_up" at bounding box center [299, 56] width 376 height 25
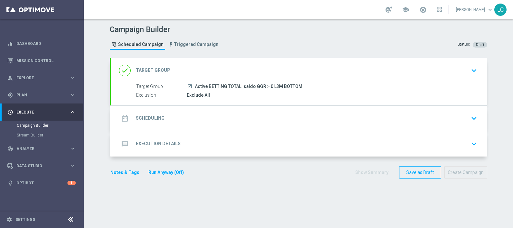
click at [237, 76] on div "done Target Group keyboard_arrow_down" at bounding box center [299, 70] width 361 height 12
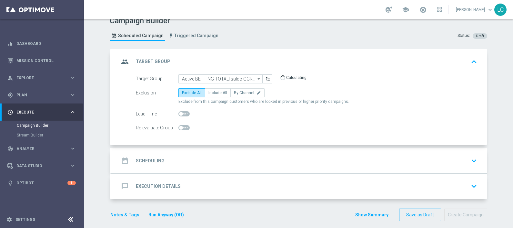
scroll to position [14, 0]
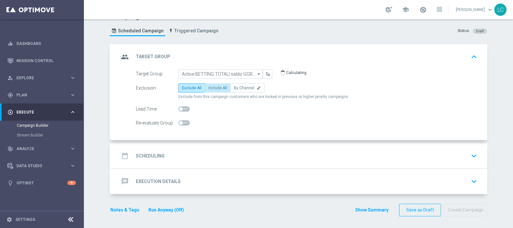
click at [209, 86] on span "Include All" at bounding box center [218, 88] width 19 height 5
click at [209, 87] on input "Include All" at bounding box center [211, 89] width 4 height 4
radio input "true"
click at [190, 152] on div "date_range Scheduling keyboard_arrow_down" at bounding box center [299, 155] width 361 height 12
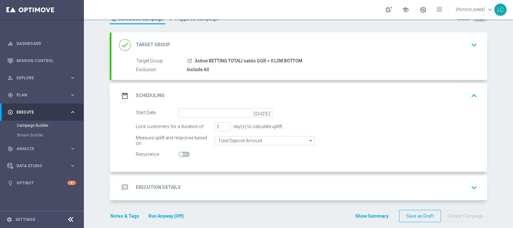
scroll to position [32, 0]
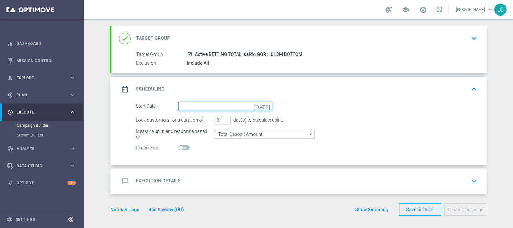
click at [198, 107] on input at bounding box center [225, 106] width 94 height 9
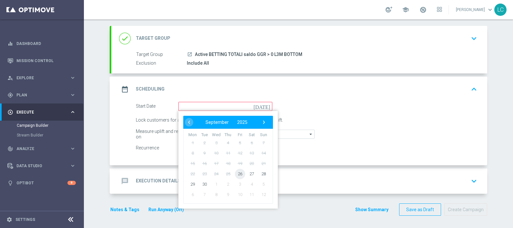
click at [236, 171] on span "26" at bounding box center [240, 173] width 10 height 10
type input "[DATE]"
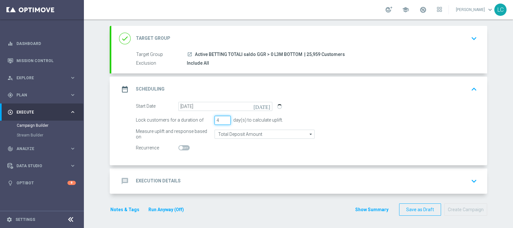
type input "4"
click at [223, 117] on input "4" at bounding box center [223, 120] width 16 height 9
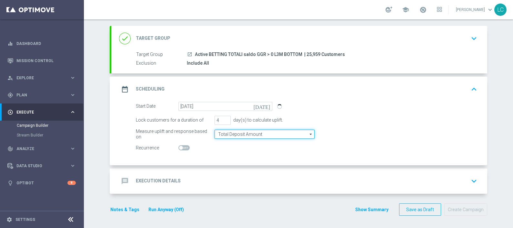
click at [240, 130] on input "Total Deposit Amount" at bounding box center [265, 133] width 100 height 9
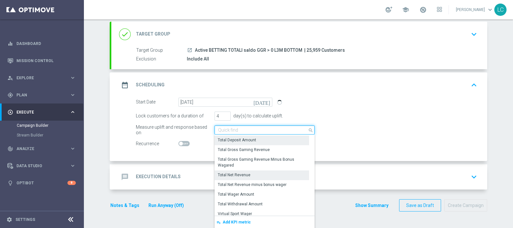
scroll to position [158, 0]
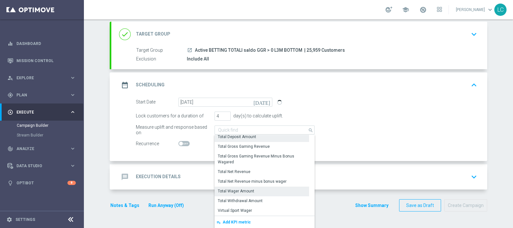
click at [241, 189] on div "Total Wager Amount" at bounding box center [236, 191] width 36 height 6
type input "Total Wager Amount"
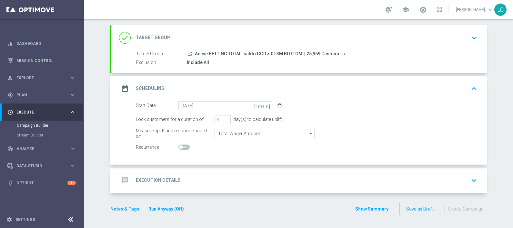
scroll to position [32, 0]
click at [434, 87] on div "date_range Scheduling keyboard_arrow_up" at bounding box center [299, 89] width 361 height 12
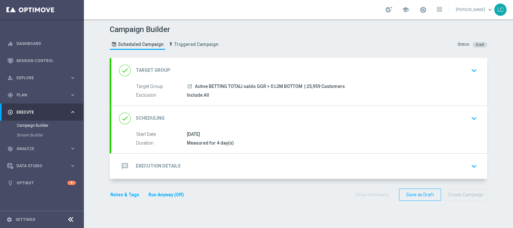
scroll to position [0, 0]
click at [251, 167] on div "message Execution Details keyboard_arrow_down" at bounding box center [299, 166] width 361 height 12
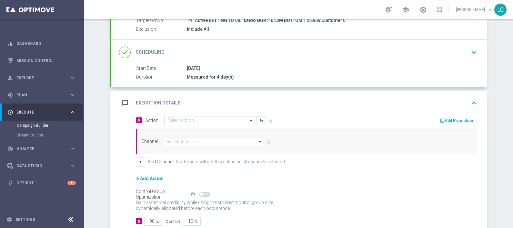
scroll to position [105, 0]
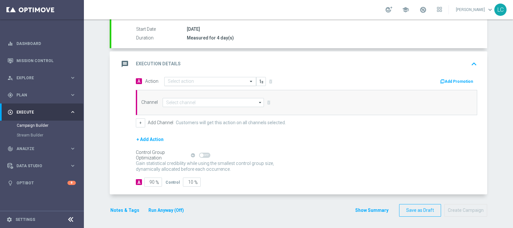
click at [251, 79] on span at bounding box center [252, 80] width 8 height 5
click at [268, 60] on div "message Execution Details keyboard_arrow_up" at bounding box center [299, 64] width 361 height 12
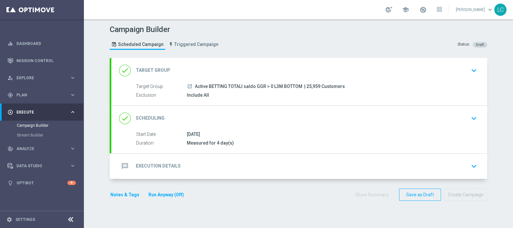
scroll to position [0, 0]
click at [178, 163] on div "message Execution Details keyboard_arrow_down" at bounding box center [299, 166] width 361 height 12
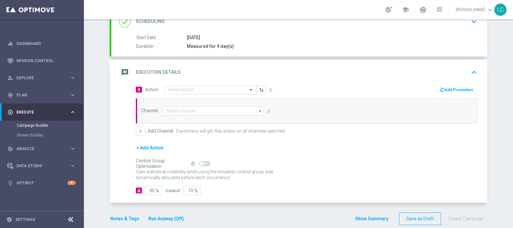
scroll to position [105, 0]
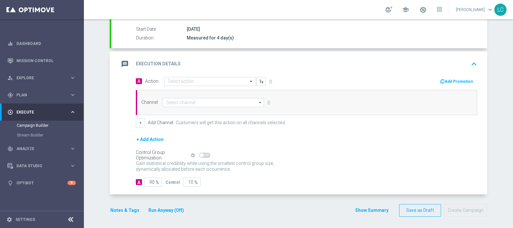
click at [148, 136] on button "+ Add Action" at bounding box center [150, 139] width 28 height 8
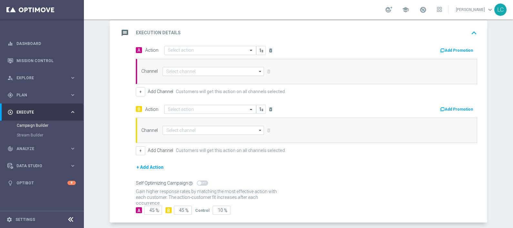
scroll to position [123, 0]
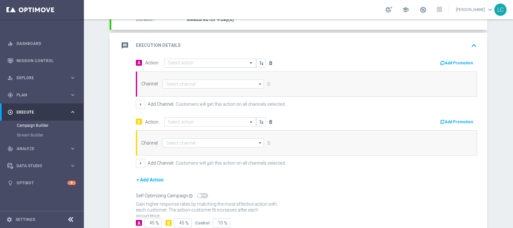
click at [184, 60] on input "text" at bounding box center [204, 62] width 72 height 5
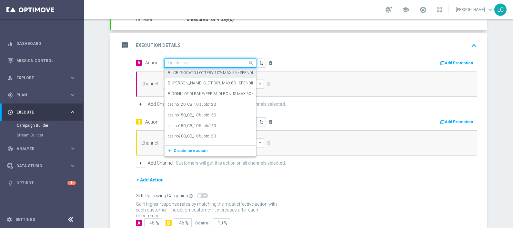
click at [191, 61] on input "text" at bounding box center [204, 62] width 72 height 5
paste input "Gioca almeno 10€ quota e legatura 4 per cb perso 15% fino a 20€ quota e legatur…"
type input "Gioca almeno 10€ quota e legatura 4 per cb perso 15% fino a 20€ quota e legatur…"
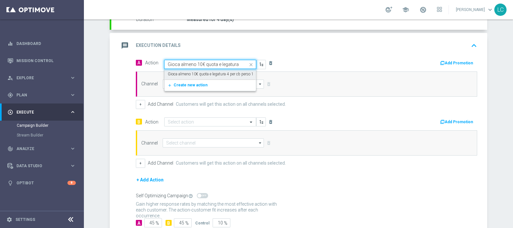
scroll to position [0, 94]
click at [205, 71] on label "Gioca almeno 10€ quota e legatura 4 per cb perso 15% fino a 20€ quota e legatur…" at bounding box center [238, 73] width 140 height 5
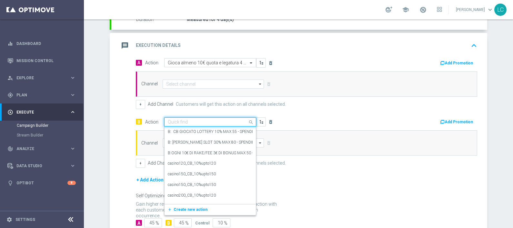
click at [188, 119] on input "text" at bounding box center [204, 121] width 72 height 5
paste input "Deposita almeno 10€ e gioca con quota e legatura di almeno 4 per cb perso 15% f…"
type input "Deposita almeno 10€ e gioca con quota e legatura di almeno 4 per cb perso 15% f…"
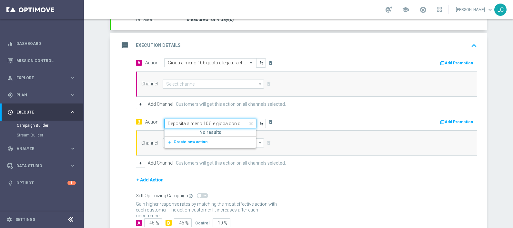
scroll to position [0, 118]
click at [191, 140] on span "Create new action" at bounding box center [191, 141] width 34 height 5
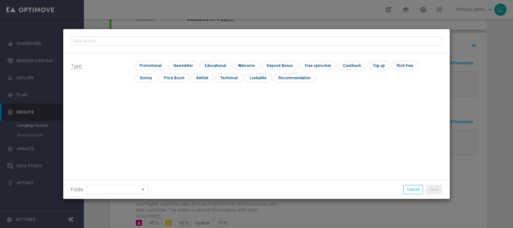
click at [189, 43] on input "text" at bounding box center [256, 40] width 371 height 9
type input "Deposita almeno 10€ e gioca con quota e legatura di almeno 4 per cb perso 15% f…"
click at [153, 66] on input "checkbox" at bounding box center [150, 65] width 31 height 9
checkbox input "true"
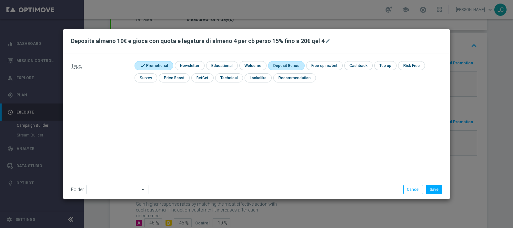
click at [285, 66] on input "checkbox" at bounding box center [285, 65] width 35 height 9
checkbox input "true"
click at [367, 66] on input "checkbox" at bounding box center [364, 65] width 27 height 9
checkbox input "true"
click at [438, 189] on button "Save" at bounding box center [434, 189] width 16 height 9
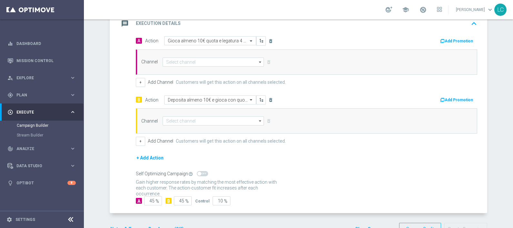
scroll to position [164, 0]
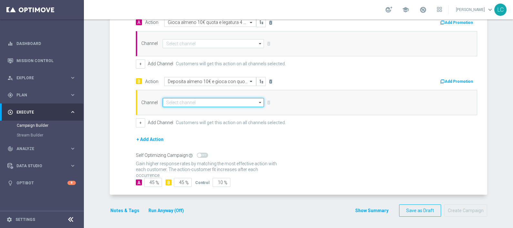
click at [199, 101] on input at bounding box center [213, 102] width 101 height 9
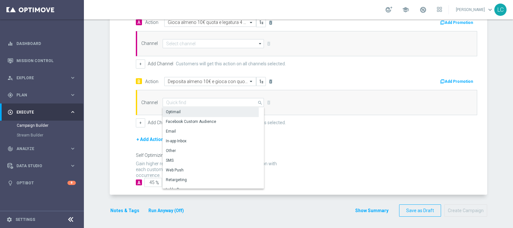
drag, startPoint x: 178, startPoint y: 111, endPoint x: 183, endPoint y: 104, distance: 8.3
click at [179, 111] on div "Optimail" at bounding box center [211, 111] width 96 height 9
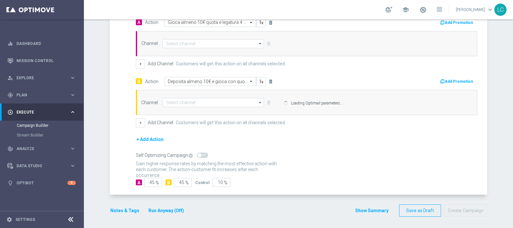
type input "Optimail"
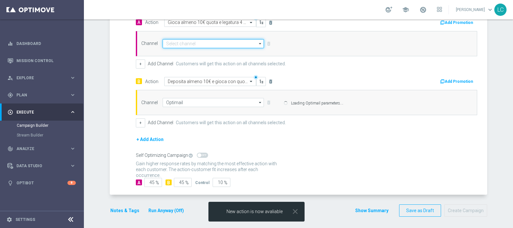
click at [197, 42] on input at bounding box center [213, 43] width 101 height 9
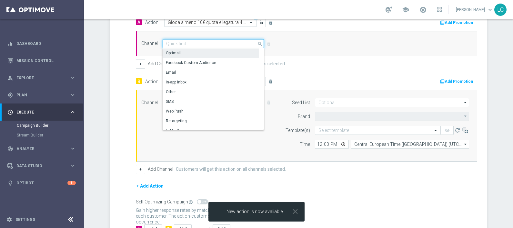
type input "Sisal Marketing"
click at [200, 54] on div "Optimail" at bounding box center [211, 52] width 96 height 9
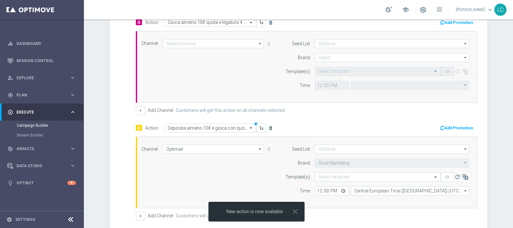
type input "Optimail"
type input "Central European Time (Berlin) (UTC +02:00)"
type input "Sisal Marketing"
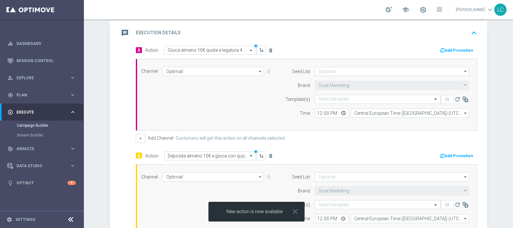
scroll to position [123, 0]
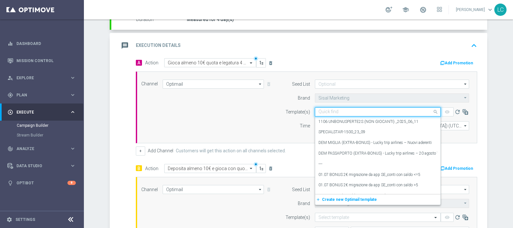
click at [326, 110] on input "text" at bounding box center [372, 111] width 106 height 5
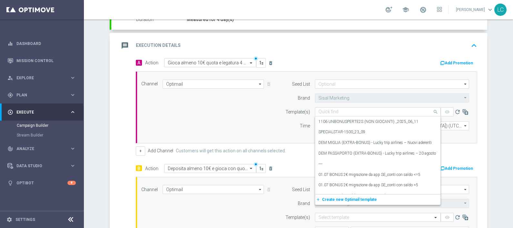
click at [334, 110] on input "text" at bounding box center [372, 111] width 106 height 5
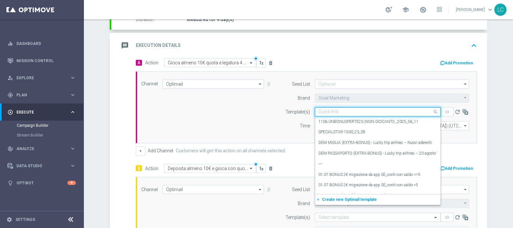
paste input "CBSPORT2609"
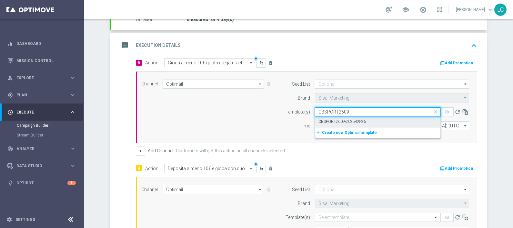
click at [336, 119] on label "CBSPORT2609-2025-09-26" at bounding box center [342, 121] width 47 height 5
type input "CBSPORT2609"
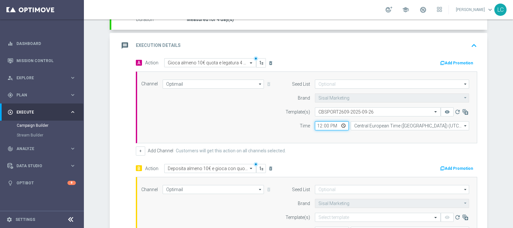
click at [319, 124] on input "12:00" at bounding box center [332, 125] width 34 height 9
type input "17:00"
click at [258, 107] on div "Channel Optimail Optimail arrow_drop_down Drag here to set row groups Drag here…" at bounding box center [306, 107] width 338 height 56
click at [460, 61] on button "Add Promotion" at bounding box center [458, 62] width 36 height 7
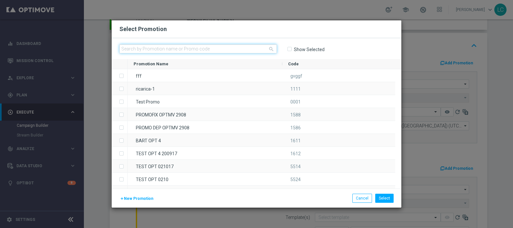
click at [184, 46] on input "text" at bounding box center [198, 48] width 158 height 9
paste input "CBSPORT2609"
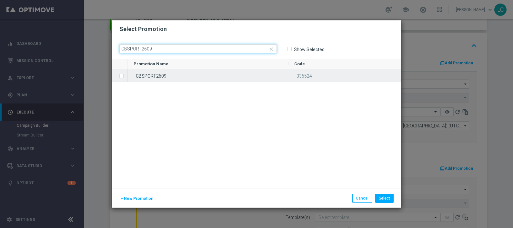
type input "CBSPORT2609"
click at [180, 75] on div "CBSPORT2609" at bounding box center [208, 75] width 161 height 13
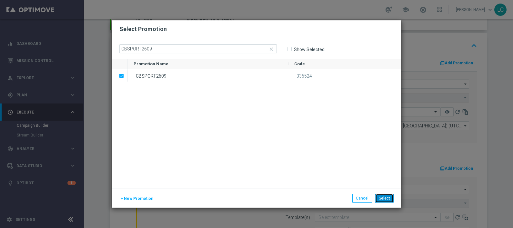
click at [391, 200] on button "Select" at bounding box center [384, 197] width 18 height 9
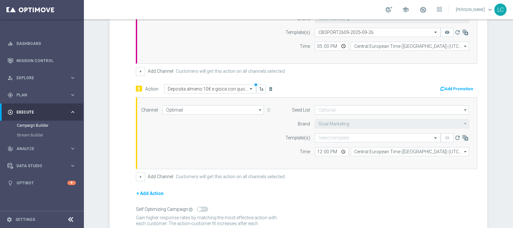
scroll to position [204, 0]
click at [343, 134] on input "text" at bounding box center [372, 136] width 106 height 5
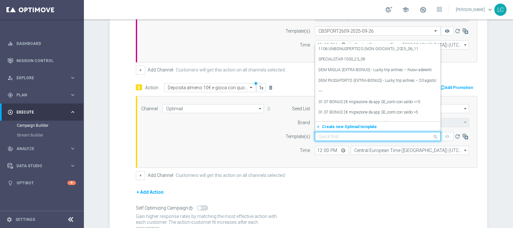
paste input "SPORTDEPCB2609"
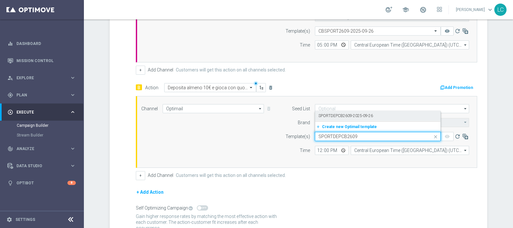
click at [341, 114] on label "SPORTDEPCB2609-2025-09-26" at bounding box center [346, 115] width 55 height 5
type input "SPORTDEPCB2609"
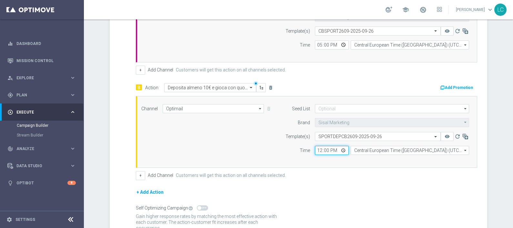
click at [319, 148] on input "12:00" at bounding box center [332, 150] width 34 height 9
type input "17:00"
click at [451, 86] on button "Add Promotion" at bounding box center [458, 87] width 36 height 7
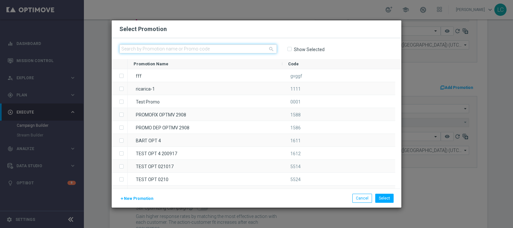
click at [151, 47] on input "text" at bounding box center [198, 48] width 158 height 9
paste input "SPORTDEPCB2609"
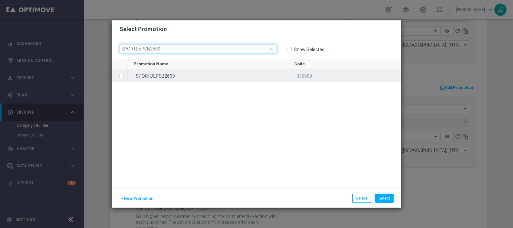
type input "SPORTDEPCB2609"
click at [141, 74] on div "SPORTDEPCB2609" at bounding box center [208, 75] width 161 height 13
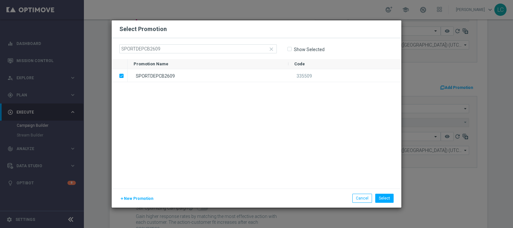
click at [332, 136] on div "SPORTDEPCB2609 335509" at bounding box center [265, 128] width 274 height 119
click at [390, 199] on button "Select" at bounding box center [384, 197] width 18 height 9
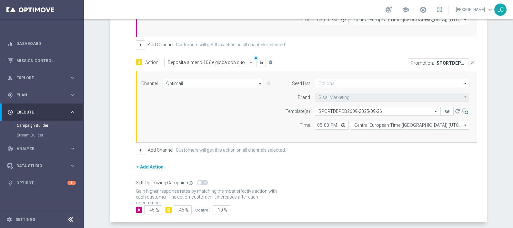
scroll to position [216, 0]
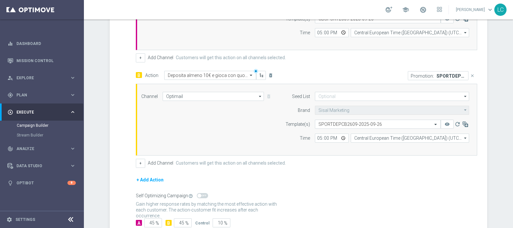
click at [467, 58] on div "+ Add Channel Customers will get this action on all channels selected." at bounding box center [306, 57] width 341 height 9
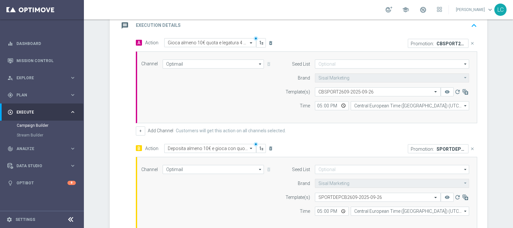
scroll to position [136, 0]
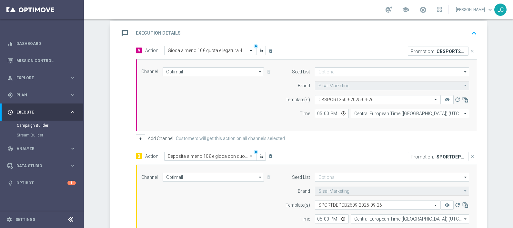
click at [469, 32] on icon "keyboard_arrow_up" at bounding box center [474, 33] width 10 height 10
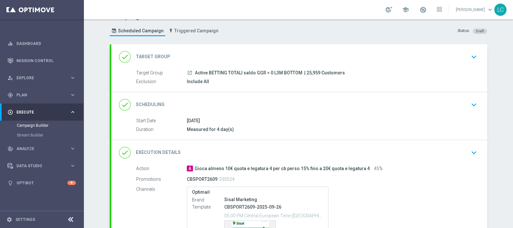
scroll to position [0, 0]
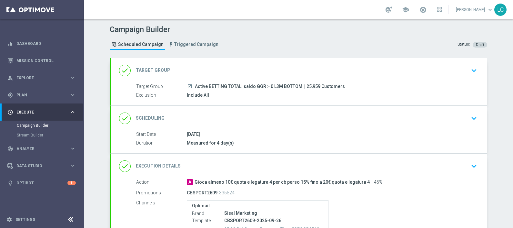
click at [292, 114] on div "done Scheduling keyboard_arrow_down" at bounding box center [299, 118] width 361 height 12
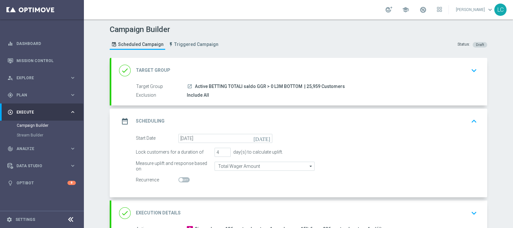
click at [366, 116] on div "date_range Scheduling keyboard_arrow_up" at bounding box center [299, 121] width 361 height 12
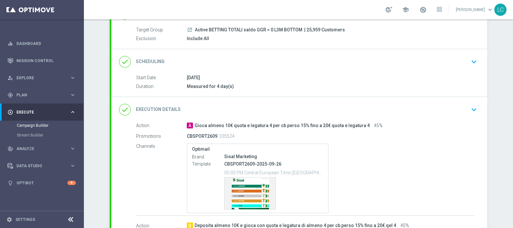
scroll to position [198, 0]
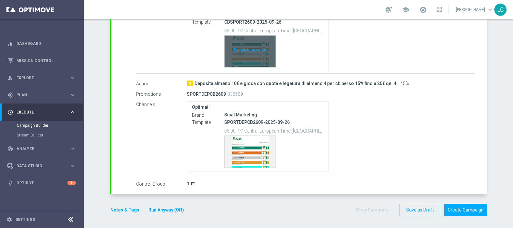
click at [251, 55] on div "Template preview" at bounding box center [250, 52] width 51 height 32
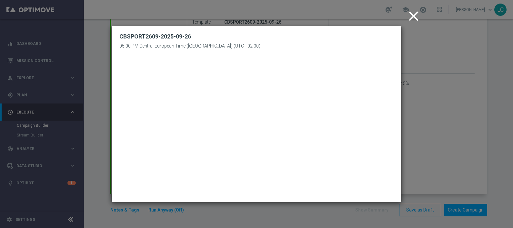
click at [415, 13] on icon "close" at bounding box center [414, 16] width 16 height 16
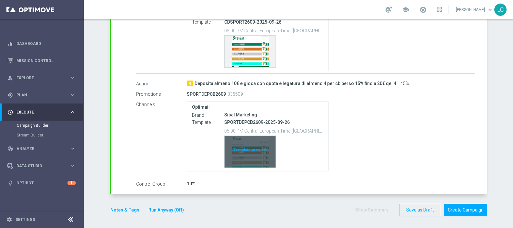
click at [238, 144] on div "Template preview" at bounding box center [250, 152] width 51 height 32
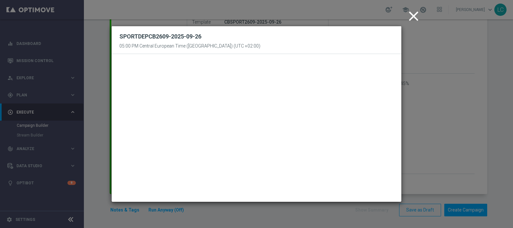
click at [413, 17] on icon "close" at bounding box center [414, 16] width 16 height 16
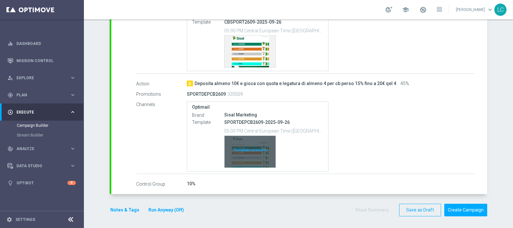
click at [249, 152] on div "Template preview" at bounding box center [250, 152] width 51 height 32
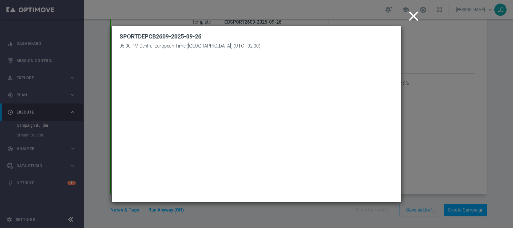
click at [411, 14] on icon "close" at bounding box center [414, 16] width 16 height 16
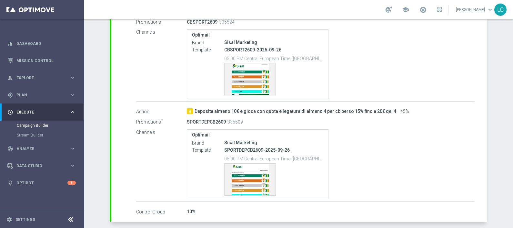
scroll to position [158, 0]
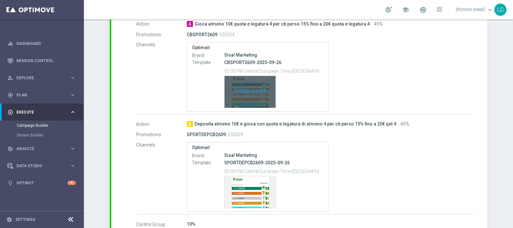
click at [252, 95] on div "Template preview" at bounding box center [250, 92] width 51 height 32
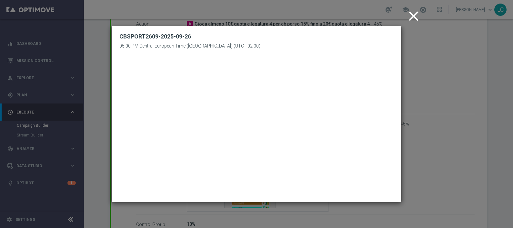
click at [414, 15] on icon "close" at bounding box center [414, 16] width 16 height 16
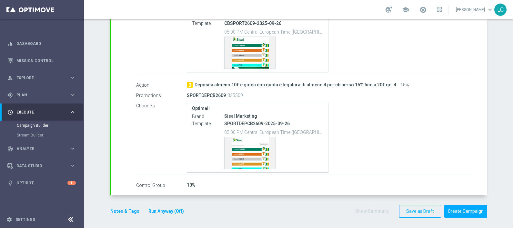
scroll to position [198, 0]
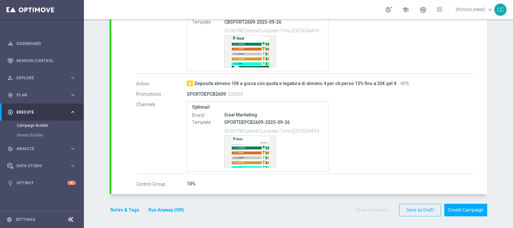
click at [123, 208] on button "Notes & Tags" at bounding box center [125, 210] width 30 height 8
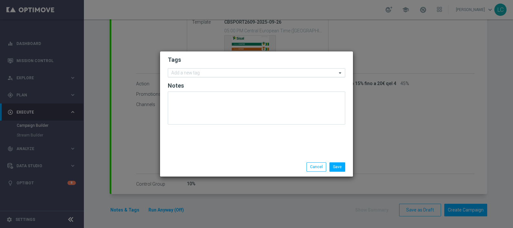
click at [206, 74] on input "text" at bounding box center [254, 72] width 166 height 5
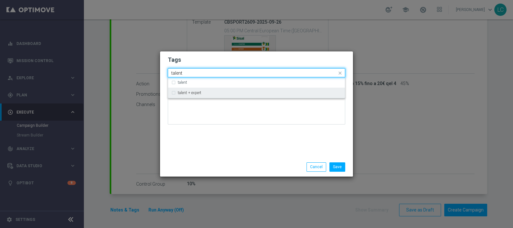
click at [204, 89] on div "talent + expert" at bounding box center [256, 92] width 170 height 10
type input "talent"
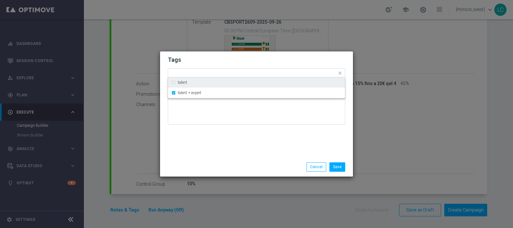
click at [215, 59] on h2 "Tags" at bounding box center [257, 60] width 178 height 8
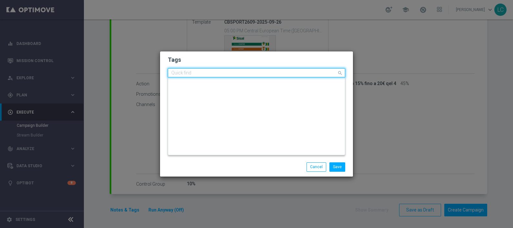
click at [228, 72] on input "text" at bounding box center [254, 72] width 166 height 5
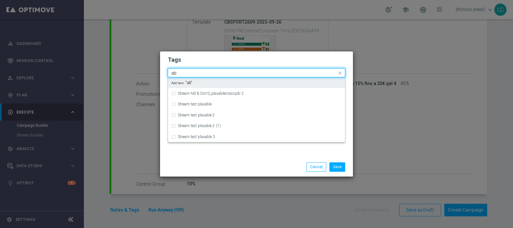
type input "a"
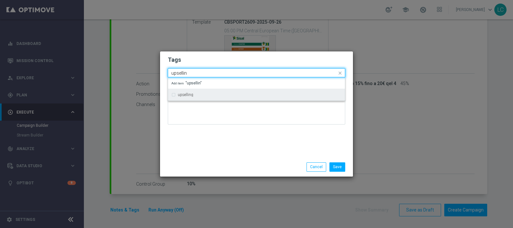
click at [205, 94] on div "upselling" at bounding box center [260, 95] width 164 height 4
type input "upsellin"
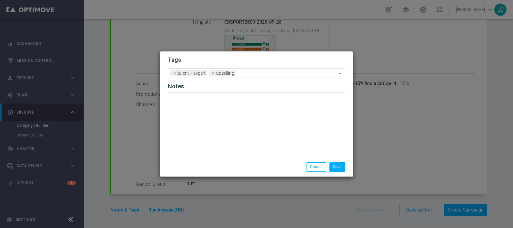
click at [215, 56] on form "Tags Add a new tag × talent + expert × upselling Notes" at bounding box center [257, 92] width 178 height 76
click at [247, 70] on div "Add a new tag × talent + expert × upselling" at bounding box center [252, 72] width 169 height 9
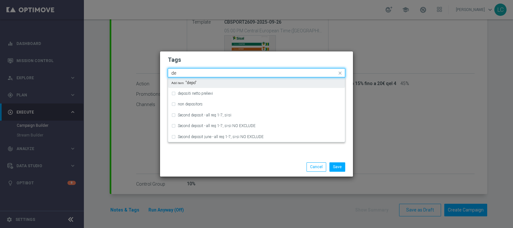
type input "d"
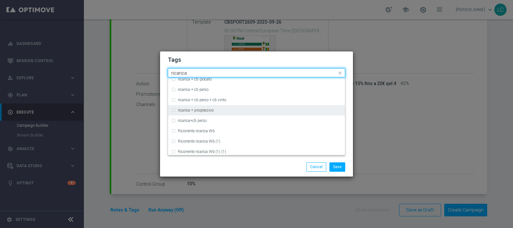
scroll to position [234, 0]
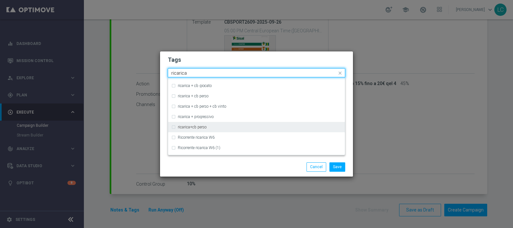
click at [198, 125] on label "ricarica+cb perso" at bounding box center [192, 127] width 29 height 4
type input "ricarica"
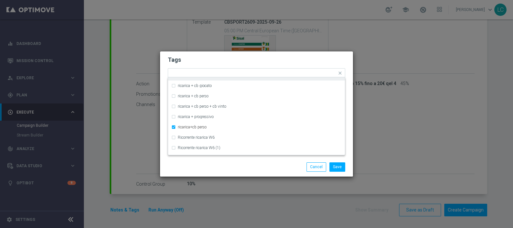
click at [246, 58] on h2 "Tags" at bounding box center [257, 60] width 178 height 8
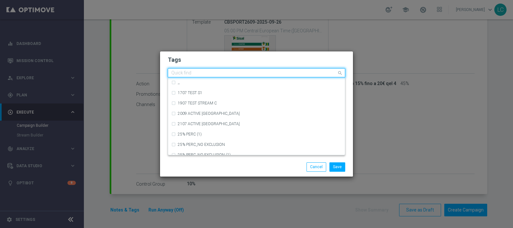
click at [300, 73] on input "text" at bounding box center [254, 72] width 166 height 5
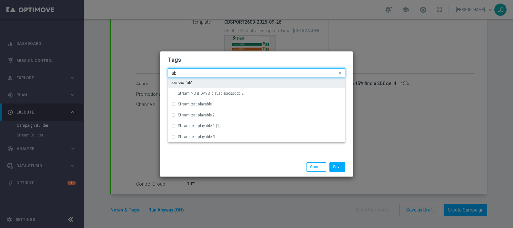
type input "a"
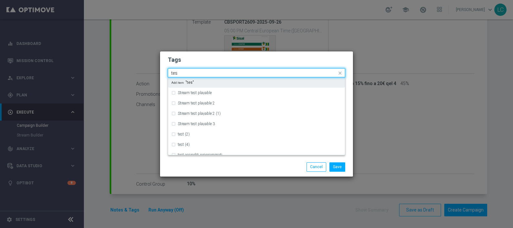
type input "test"
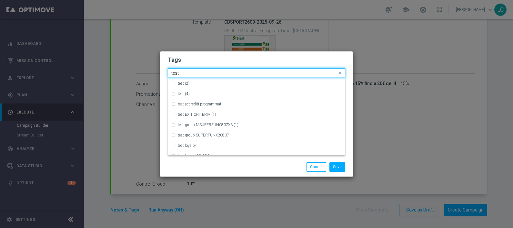
scroll to position [90, 0]
click at [176, 68] on div "Quick find × talent + expert × upselling × ricarica+cb perso test" at bounding box center [257, 72] width 178 height 9
click at [177, 71] on input "test" at bounding box center [254, 72] width 166 height 5
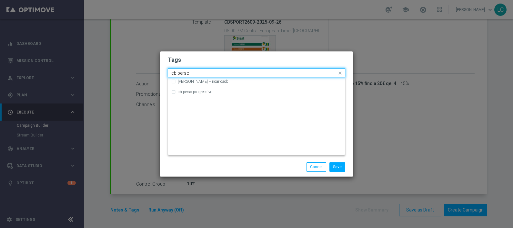
scroll to position [0, 0]
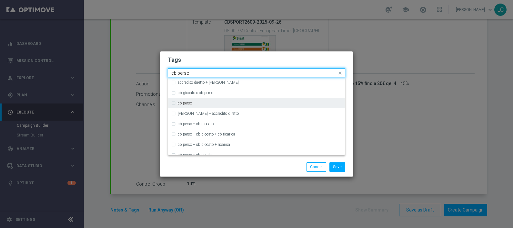
click at [197, 104] on div "cb perso" at bounding box center [260, 103] width 164 height 4
type input "cb perso"
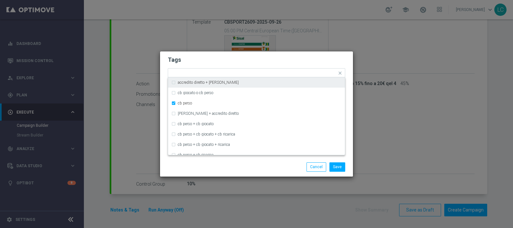
click at [226, 61] on h2 "Tags" at bounding box center [257, 60] width 178 height 8
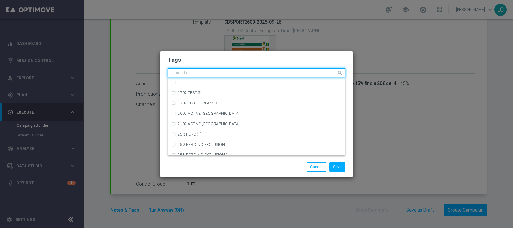
click at [321, 74] on input "text" at bounding box center [254, 72] width 166 height 5
click at [308, 72] on input "text" at bounding box center [254, 72] width 166 height 5
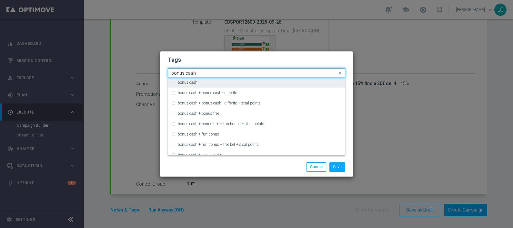
click at [303, 80] on div "bonus cash" at bounding box center [256, 82] width 170 height 10
type input "bonus cash"
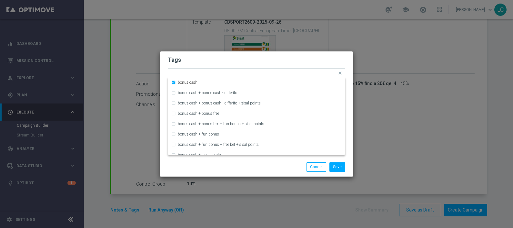
click at [305, 59] on h2 "Tags" at bounding box center [257, 60] width 178 height 8
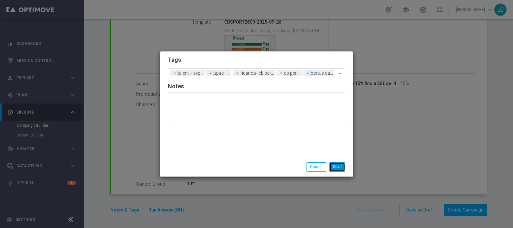
click at [337, 164] on button "Save" at bounding box center [338, 166] width 16 height 9
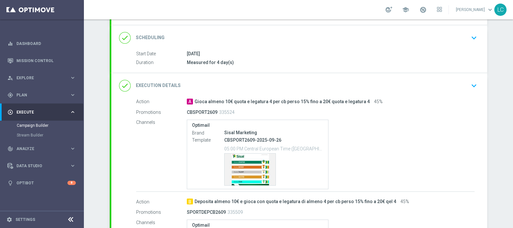
scroll to position [198, 0]
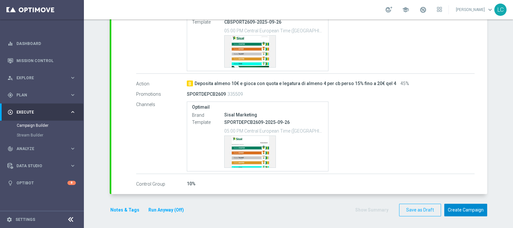
click at [452, 207] on button "Create Campaign" at bounding box center [465, 209] width 43 height 13
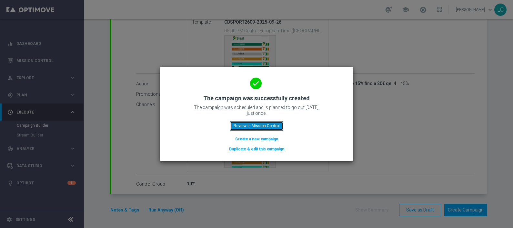
click at [246, 125] on button "Review in Mission Control" at bounding box center [256, 125] width 53 height 9
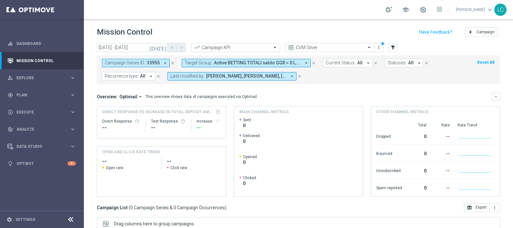
click at [171, 61] on icon "close" at bounding box center [172, 63] width 5 height 5
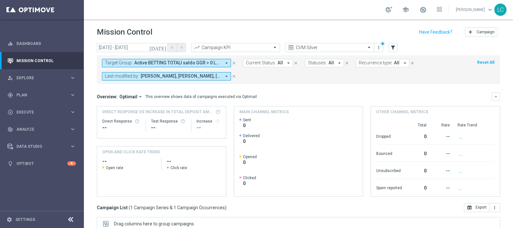
click at [185, 75] on span "Francesca Mascarucci, Lorenzo Carlevale, Marco Cesco, Martina Troia, Nicolo' Na…" at bounding box center [181, 75] width 80 height 5
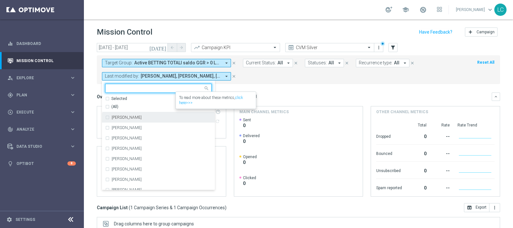
click at [106, 98] on div "Selected 7 Of 138" at bounding box center [157, 98] width 105 height 5
click at [132, 114] on div "Francesca Mascarucci" at bounding box center [158, 117] width 107 height 10
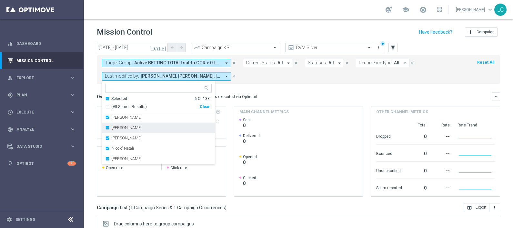
click at [131, 125] on div "Marco Cesco" at bounding box center [158, 127] width 107 height 10
click at [131, 128] on label "Martina Troia" at bounding box center [127, 128] width 30 height 4
click at [132, 131] on div "Nicolo' Natali" at bounding box center [158, 127] width 107 height 10
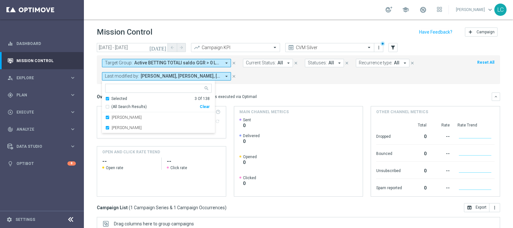
click at [132, 130] on div "Paolo Martiradonna" at bounding box center [158, 127] width 107 height 10
click at [289, 108] on div "Main channel metrics" at bounding box center [298, 111] width 129 height 11
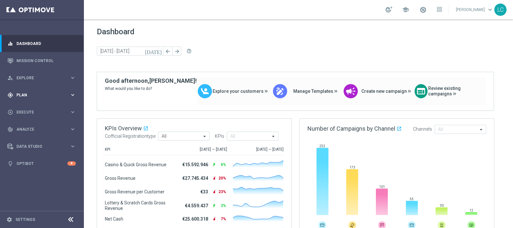
click at [39, 96] on span "Plan" at bounding box center [42, 95] width 53 height 4
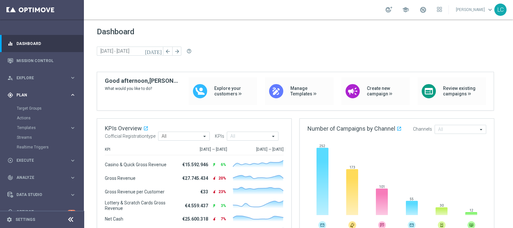
scroll to position [11, 0]
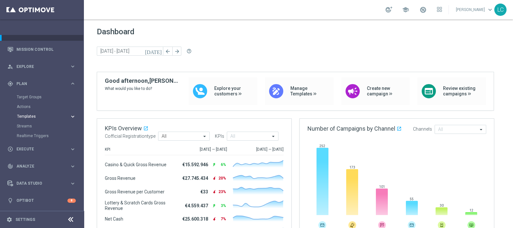
click at [26, 118] on button "Templates keyboard_arrow_right" at bounding box center [46, 116] width 59 height 5
click at [29, 123] on link "Optimail" at bounding box center [43, 125] width 47 height 5
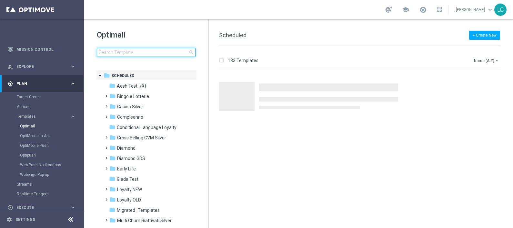
click at [139, 53] on input at bounding box center [146, 52] width 99 height 9
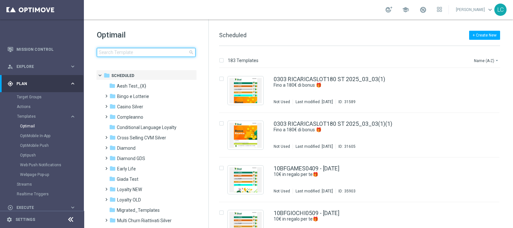
click at [132, 48] on input at bounding box center [146, 52] width 99 height 9
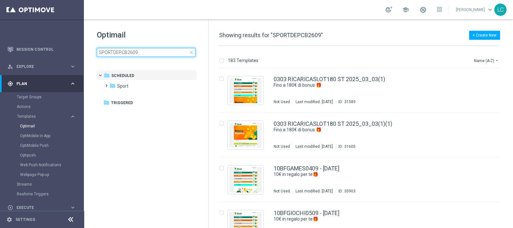
type input "SPORTDEPCB2609"
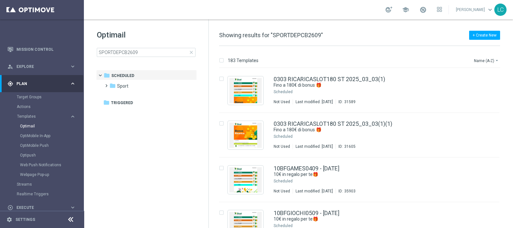
click at [155, 35] on h1 "Optimail" at bounding box center [146, 35] width 99 height 10
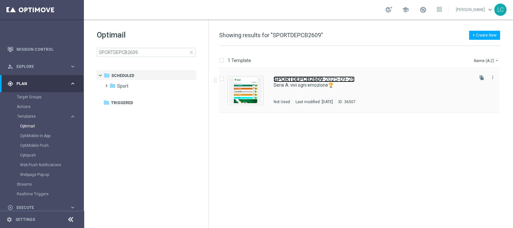
click at [300, 78] on b "SPORTDEPCB2609" at bounding box center [298, 79] width 49 height 7
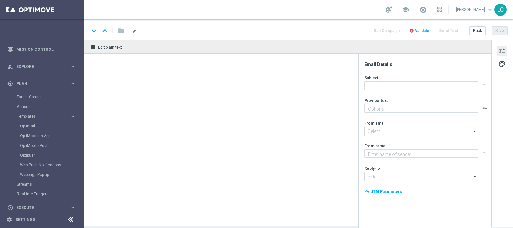
type textarea "fino a 20€ di Bonus🎁"
type input "newsletter@comunicazioni.sisal.it"
type textarea "Sisal"
type input "info@sisal.it"
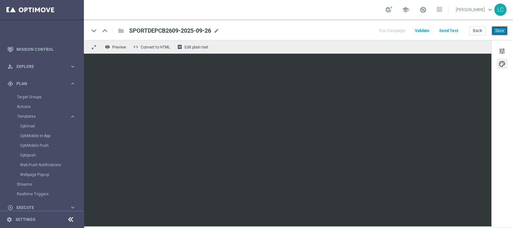
click at [499, 29] on button "Save" at bounding box center [500, 30] width 16 height 9
click at [498, 29] on button "Save" at bounding box center [500, 30] width 16 height 9
click at [22, 123] on div "Optimail" at bounding box center [51, 126] width 63 height 10
click at [23, 124] on link "Optimail" at bounding box center [43, 125] width 47 height 5
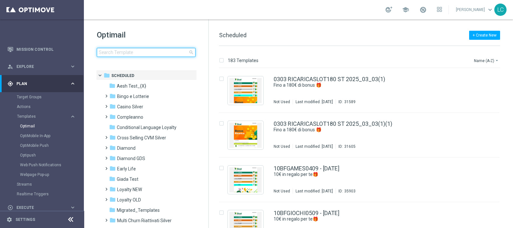
click at [134, 51] on input at bounding box center [146, 52] width 99 height 9
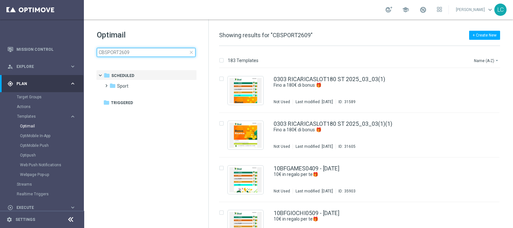
type input "CBSPORT2609"
click at [140, 31] on h1 "Optimail" at bounding box center [146, 35] width 99 height 10
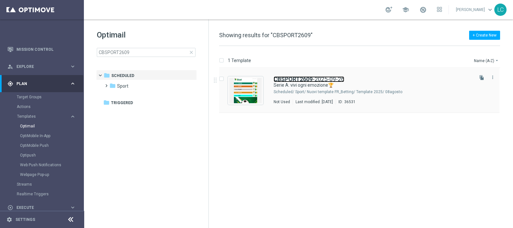
click at [299, 81] on b "CBSPORT2609" at bounding box center [293, 79] width 39 height 7
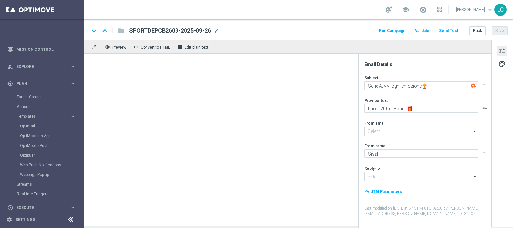
type input "newsletter@comunicazioni.sisal.it"
type input "info@sisal.it"
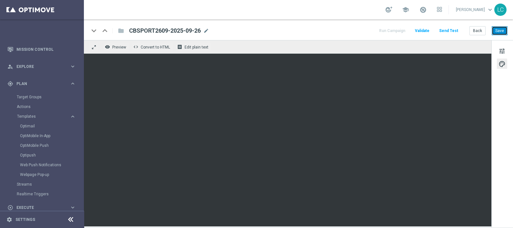
click at [505, 33] on button "Save" at bounding box center [500, 30] width 16 height 9
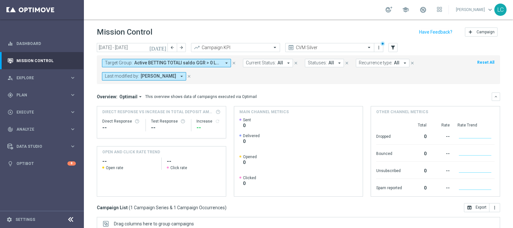
click at [232, 59] on button "close" at bounding box center [234, 62] width 6 height 7
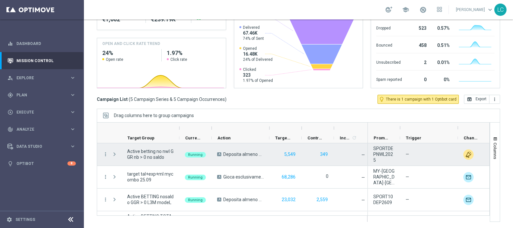
scroll to position [41, 0]
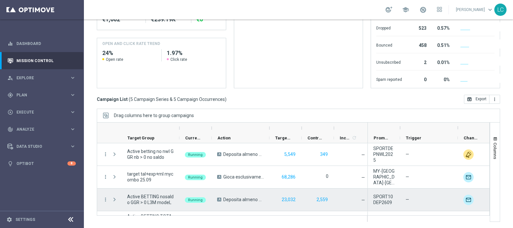
scroll to position [41, 0]
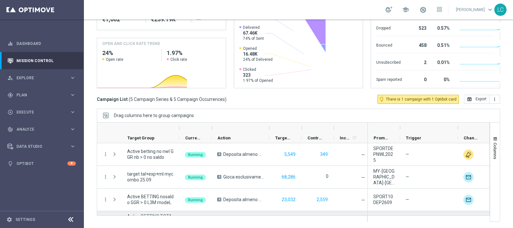
scroll to position [41, 0]
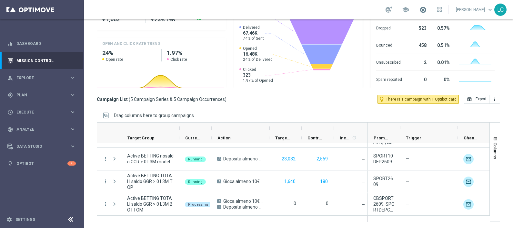
click at [420, 8] on span at bounding box center [423, 9] width 7 height 7
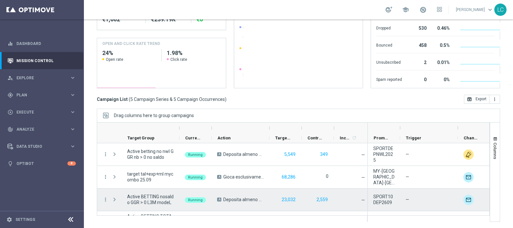
scroll to position [41, 0]
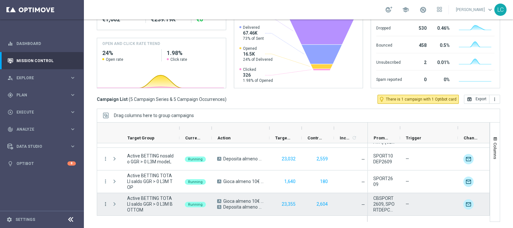
click at [103, 202] on icon "more_vert" at bounding box center [106, 204] width 6 height 6
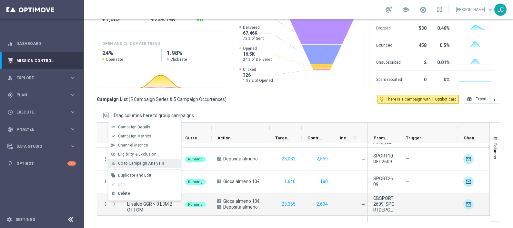
click at [138, 163] on span "Go to Campaign Analysis" at bounding box center [141, 163] width 46 height 5
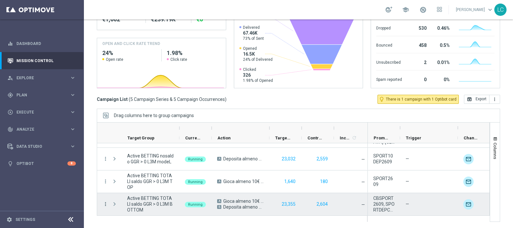
click at [105, 203] on icon "more_vert" at bounding box center [106, 204] width 6 height 6
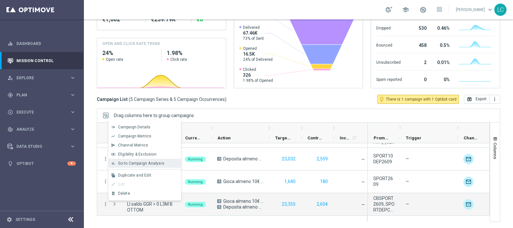
click at [153, 163] on span "Go to Campaign Analysis" at bounding box center [141, 163] width 46 height 5
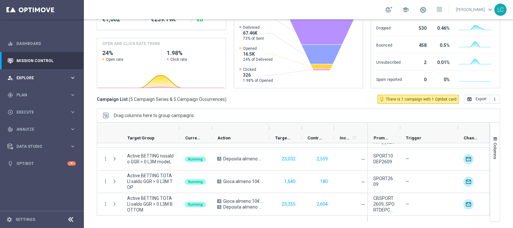
click at [31, 79] on span "Explore" at bounding box center [42, 78] width 53 height 4
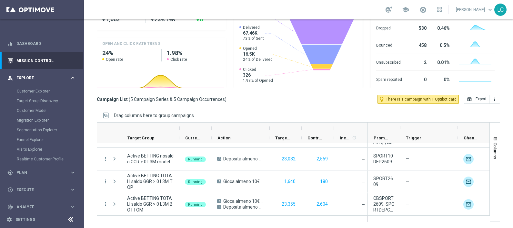
click at [31, 79] on span "Explore" at bounding box center [42, 78] width 53 height 4
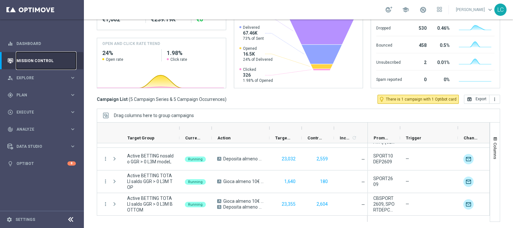
click at [34, 60] on link "Mission Control" at bounding box center [45, 60] width 59 height 17
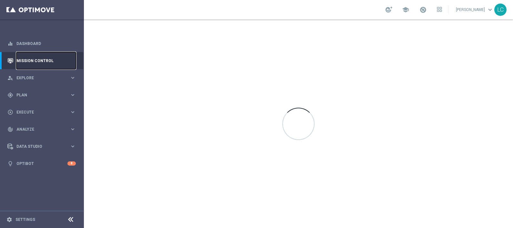
click at [34, 60] on link "Mission Control" at bounding box center [45, 60] width 59 height 17
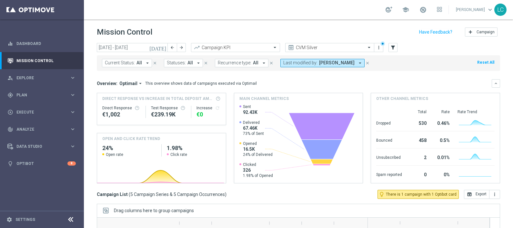
click at [427, 13] on div "school" at bounding box center [414, 9] width 56 height 11
click at [420, 8] on span at bounding box center [423, 9] width 7 height 7
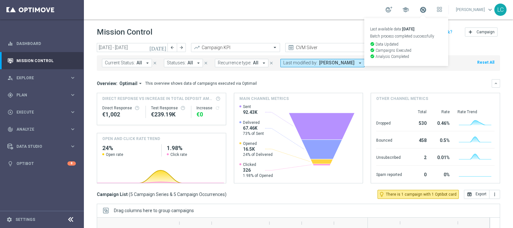
click at [420, 8] on span at bounding box center [423, 9] width 7 height 7
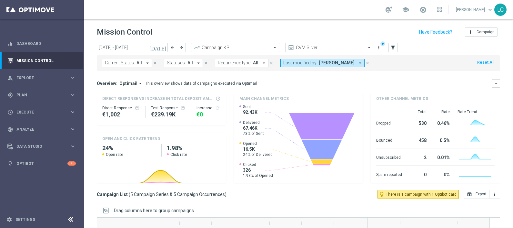
drag, startPoint x: 290, startPoint y: 113, endPoint x: 224, endPoint y: 80, distance: 73.9
click at [224, 80] on div "Overview: Optimail arrow_drop_down This overview shows data of campaigns execut…" at bounding box center [298, 83] width 403 height 8
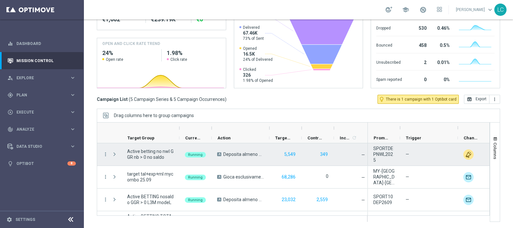
scroll to position [41, 0]
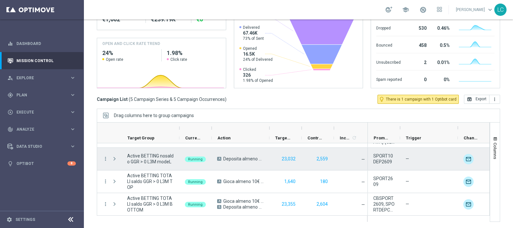
click at [197, 159] on span "Running" at bounding box center [195, 159] width 15 height 4
click at [105, 158] on icon "more_vert" at bounding box center [106, 159] width 6 height 6
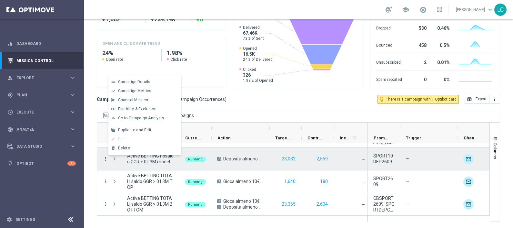
click at [105, 158] on icon "more_vert" at bounding box center [106, 159] width 6 height 6
click at [94, 135] on div "Mission Control add Campaign today 22 Sep 2025 - 28 Sep 2025 arrow_back arrow_f…" at bounding box center [298, 123] width 429 height 208
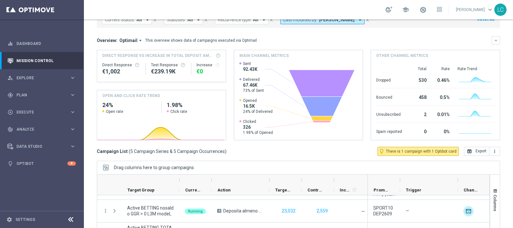
scroll to position [0, 0]
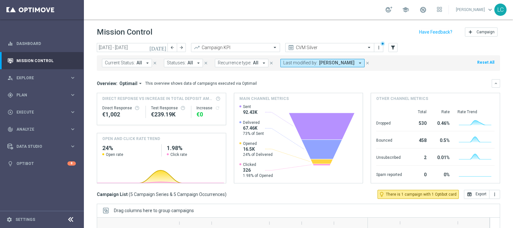
click at [325, 169] on rect at bounding box center [297, 143] width 117 height 79
drag, startPoint x: 324, startPoint y: 164, endPoint x: 332, endPoint y: 140, distance: 25.4
click at [332, 140] on g at bounding box center [322, 139] width 66 height 53
click at [332, 140] on icon at bounding box center [321, 149] width 41 height 20
click at [324, 124] on icon at bounding box center [322, 126] width 66 height 27
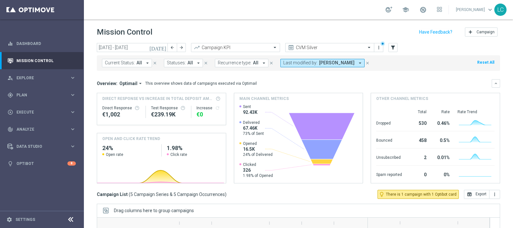
click at [322, 61] on span "[PERSON_NAME]" at bounding box center [337, 62] width 36 height 5
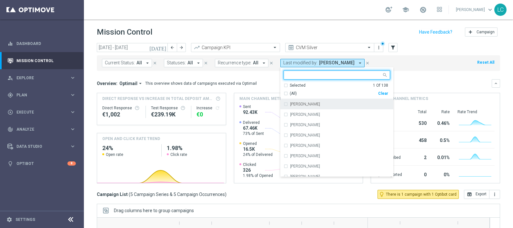
click at [321, 72] on input "text" at bounding box center [334, 74] width 95 height 5
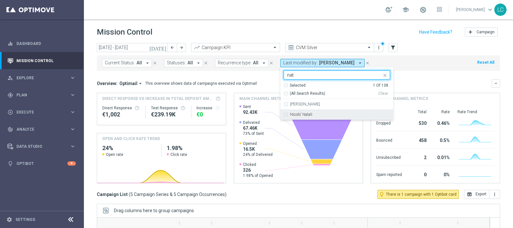
click at [302, 115] on label "Nicolo' Natali" at bounding box center [301, 114] width 22 height 4
type input "nat"
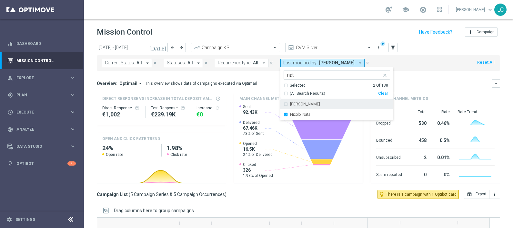
click at [422, 91] on div "Overview: Optimail arrow_drop_down This overview shows data of campaigns execut…" at bounding box center [298, 131] width 403 height 104
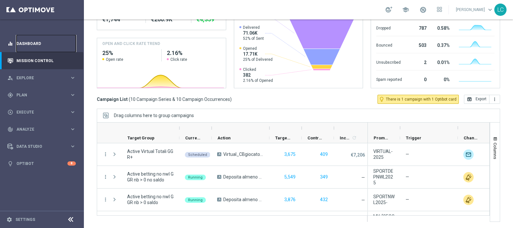
click at [31, 42] on link "Dashboard" at bounding box center [45, 43] width 59 height 17
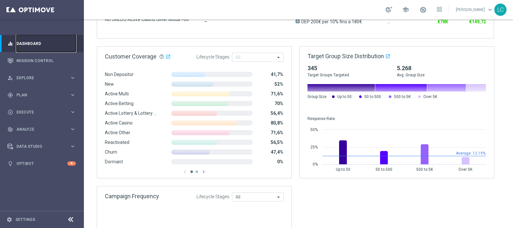
scroll to position [392, 0]
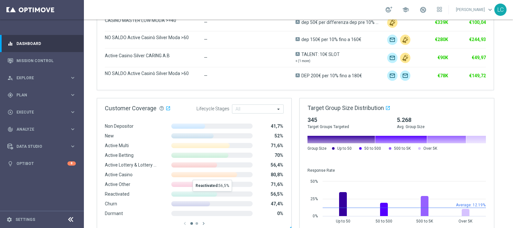
click at [198, 195] on span at bounding box center [194, 193] width 46 height 5
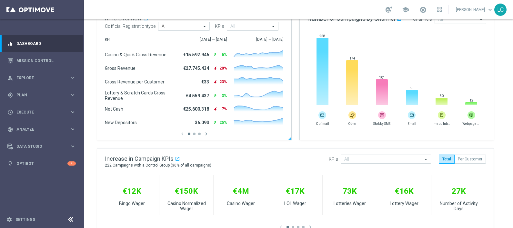
scroll to position [0, 0]
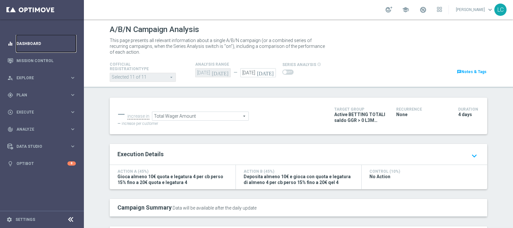
drag, startPoint x: 22, startPoint y: 44, endPoint x: 25, endPoint y: 42, distance: 4.0
click at [22, 44] on link "Dashboard" at bounding box center [45, 43] width 59 height 17
click at [471, 154] on icon "keyboard_arrow_down" at bounding box center [474, 155] width 10 height 11
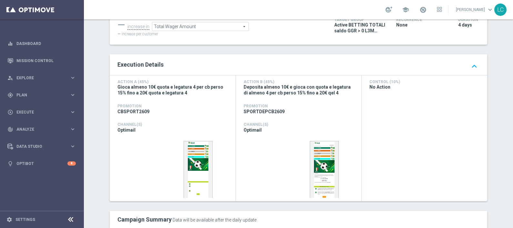
scroll to position [80, 0]
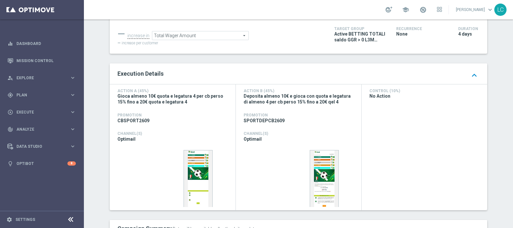
click at [473, 72] on icon "keyboard_arrow_up" at bounding box center [474, 75] width 10 height 11
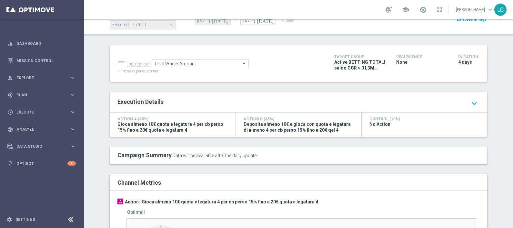
scroll to position [0, 0]
